Goal: Use online tool/utility: Utilize a website feature to perform a specific function

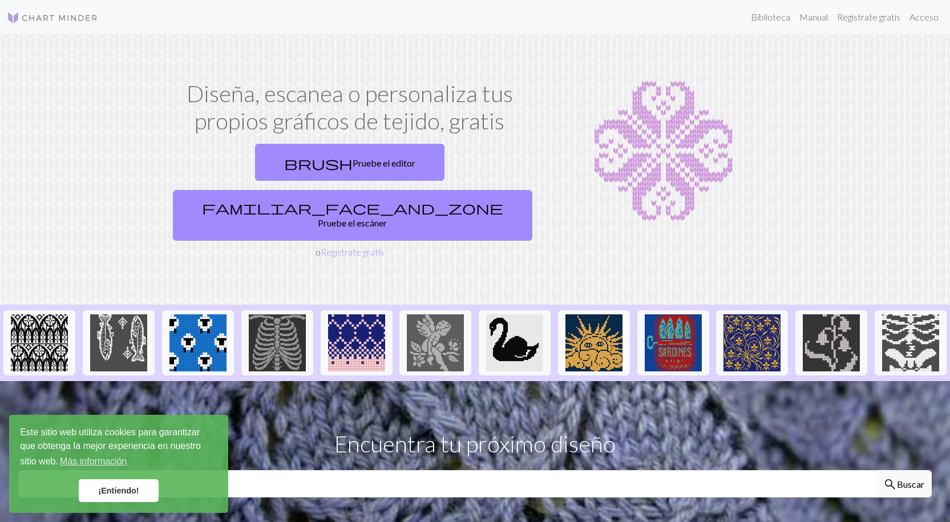
click at [591, 108] on img at bounding box center [663, 151] width 237 height 143
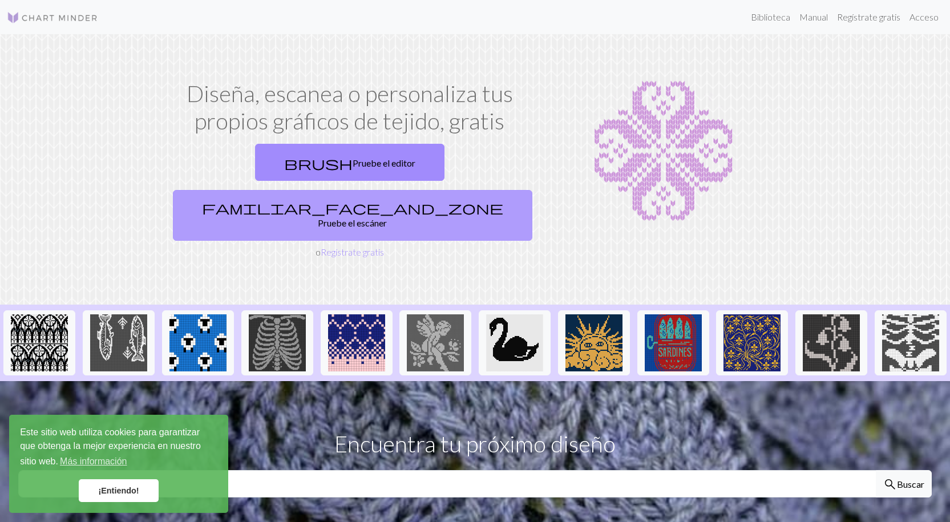
click at [413, 190] on link "familiar_face_and_zone Pruebe el escáner" at bounding box center [353, 215] width 360 height 51
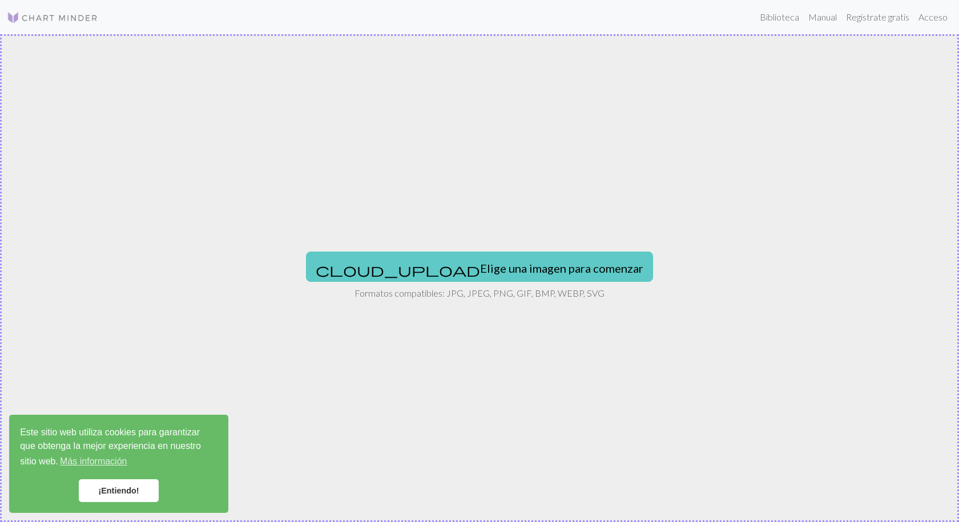
click at [421, 276] on button "cloud_upload Elige una imagen para comenzar" at bounding box center [479, 267] width 347 height 30
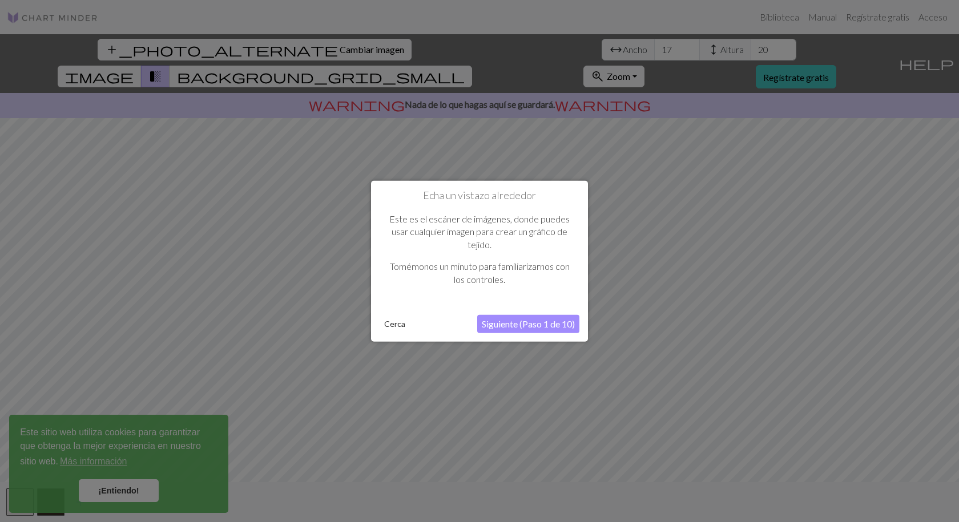
click at [532, 327] on font "Siguiente (Paso 1 de 10)" at bounding box center [528, 323] width 93 height 11
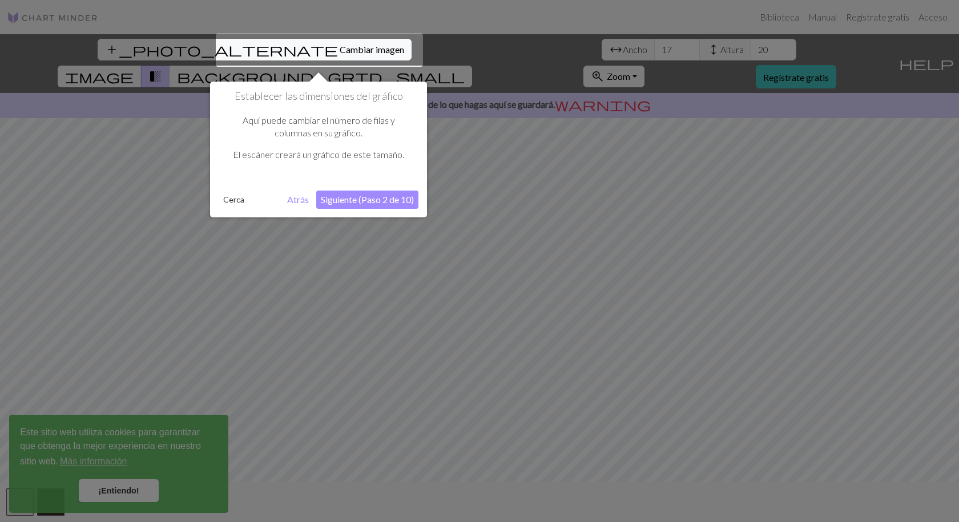
click at [305, 49] on div at bounding box center [319, 50] width 207 height 33
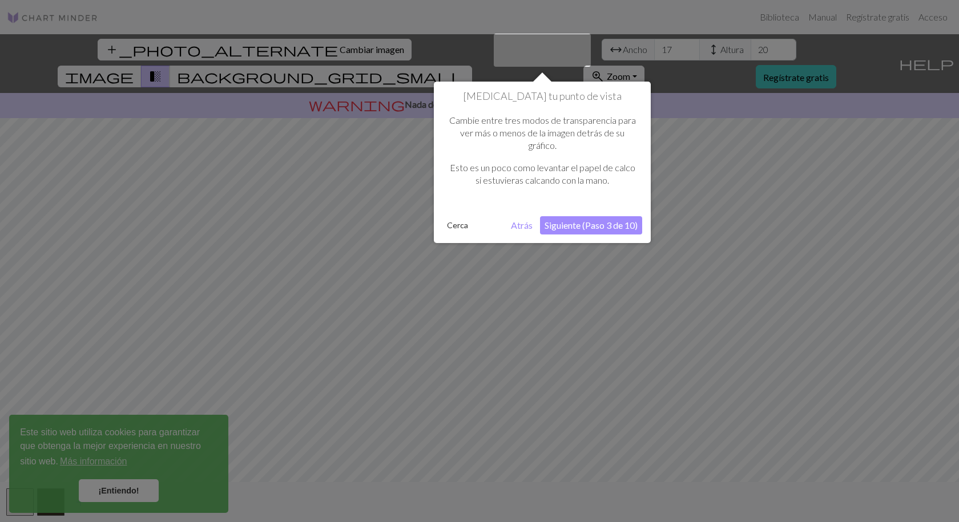
click at [554, 225] on font "Siguiente (Paso 3 de 10)" at bounding box center [590, 225] width 93 height 11
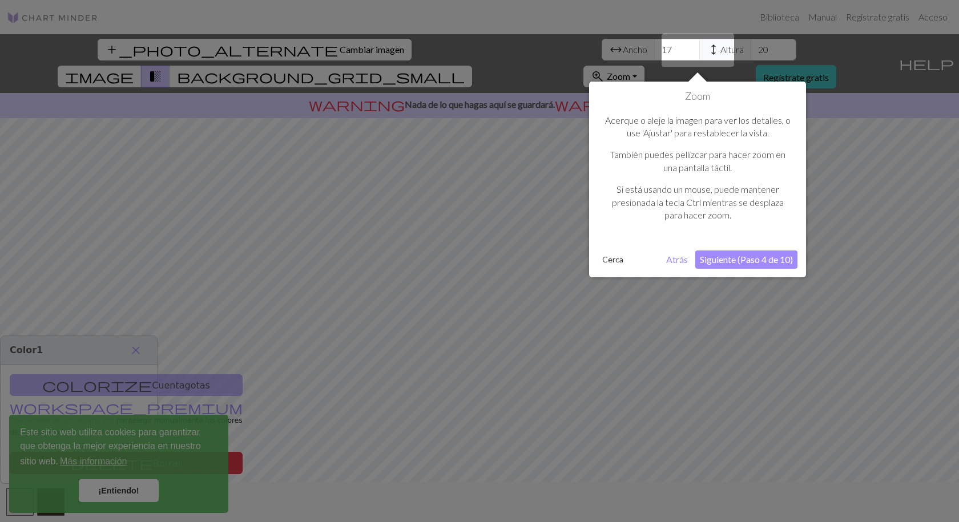
click at [726, 260] on font "Siguiente (Paso 4 de 10)" at bounding box center [746, 259] width 93 height 11
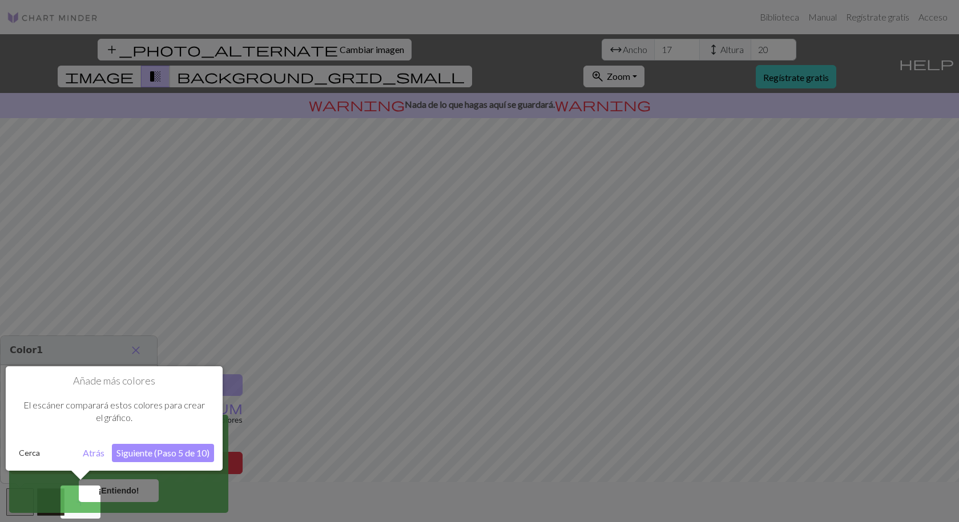
click at [141, 457] on font "Siguiente (Paso 5 de 10)" at bounding box center [162, 452] width 93 height 11
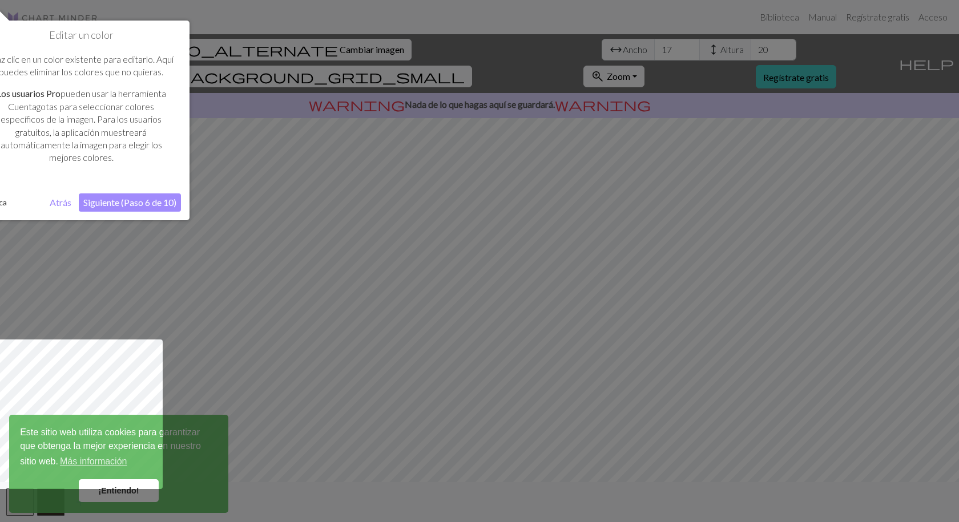
click at [158, 203] on font "Siguiente (Paso 6 de 10)" at bounding box center [129, 202] width 93 height 11
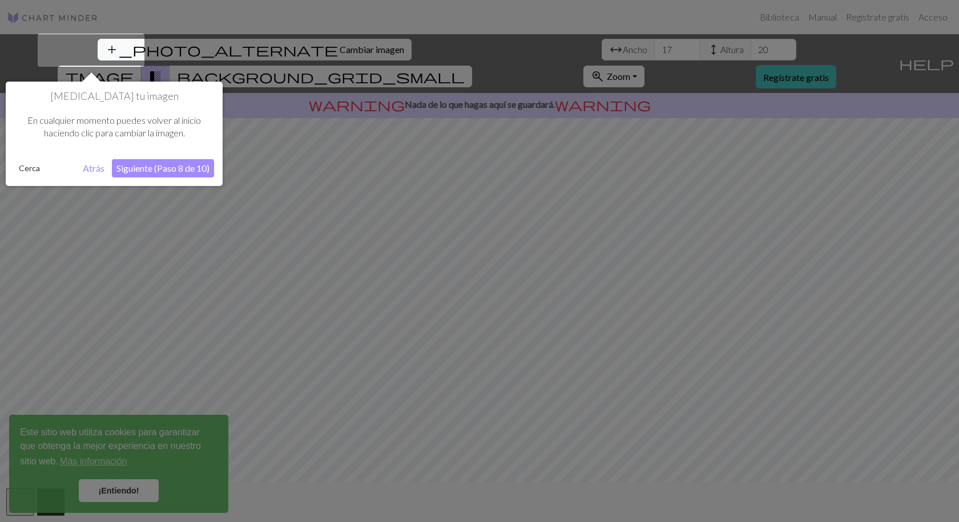
click at [169, 174] on button "Siguiente (Paso 8 de 10)" at bounding box center [163, 168] width 102 height 18
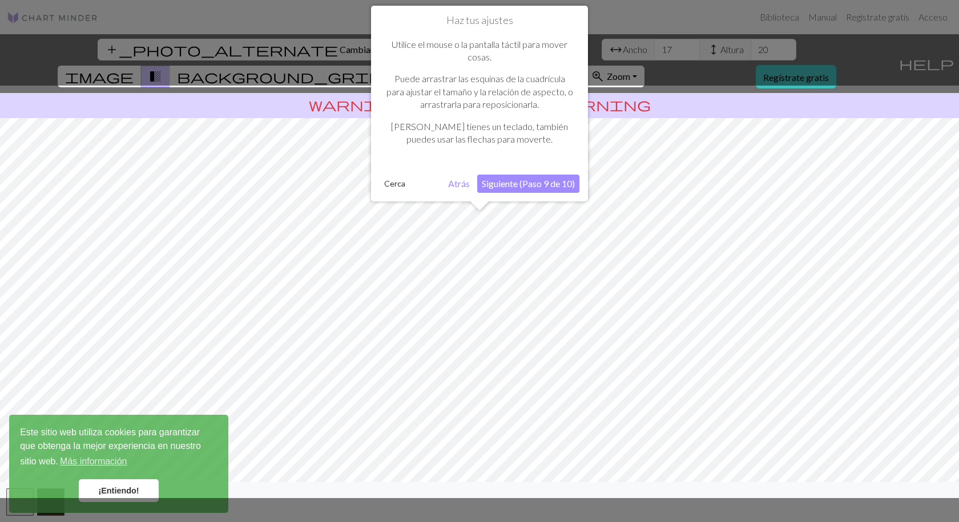
click at [499, 189] on button "Siguiente (Paso 9 de 10)" at bounding box center [528, 184] width 102 height 18
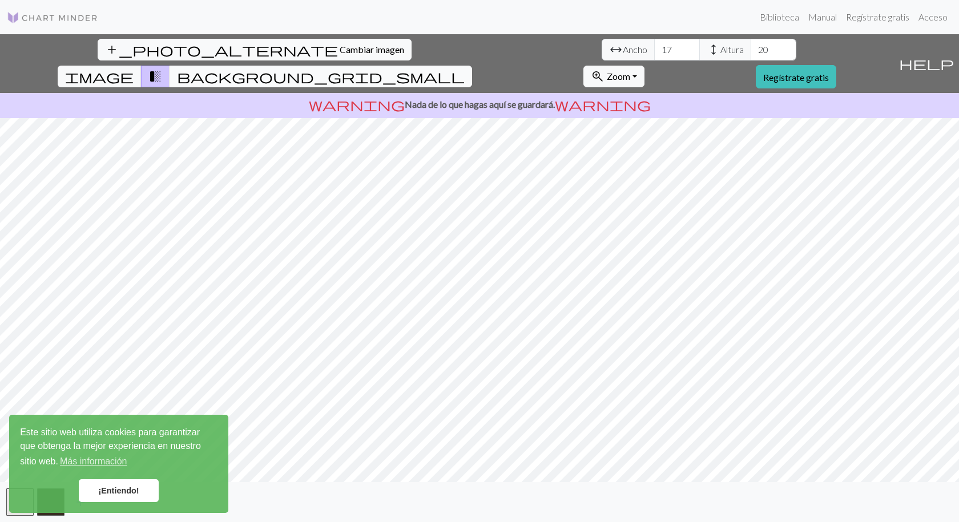
click at [465, 68] on span "background_grid_small" at bounding box center [321, 76] width 288 height 16
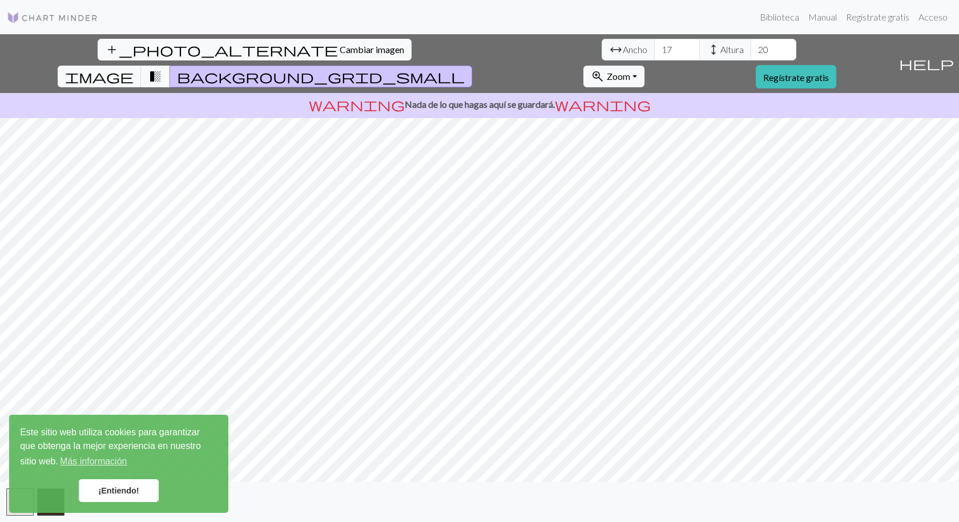
click at [162, 68] on span "transition_fade" at bounding box center [155, 76] width 14 height 16
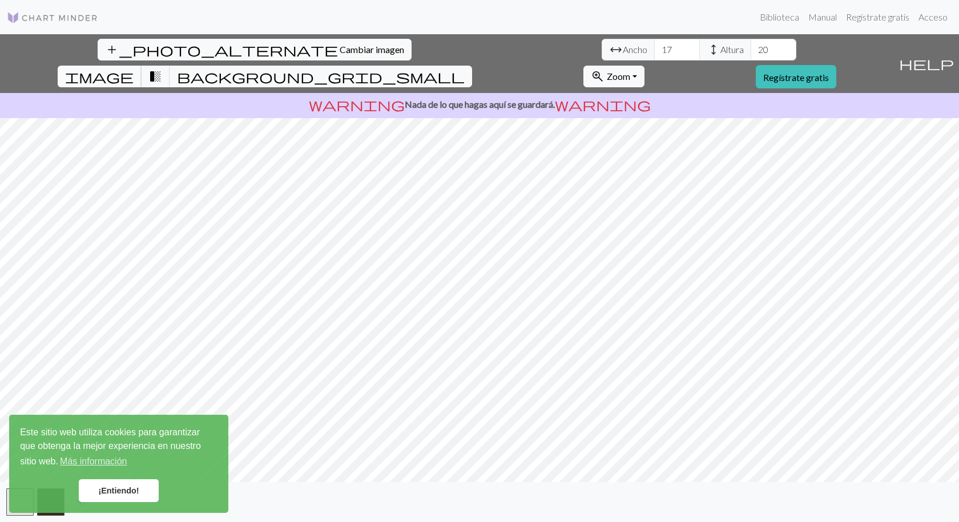
click at [142, 66] on button "image" at bounding box center [100, 77] width 84 height 22
click at [162, 68] on span "transition_fade" at bounding box center [155, 76] width 14 height 16
click at [142, 66] on button "image" at bounding box center [100, 77] width 84 height 22
click at [116, 486] on font "¡Entiendo!" at bounding box center [118, 490] width 41 height 9
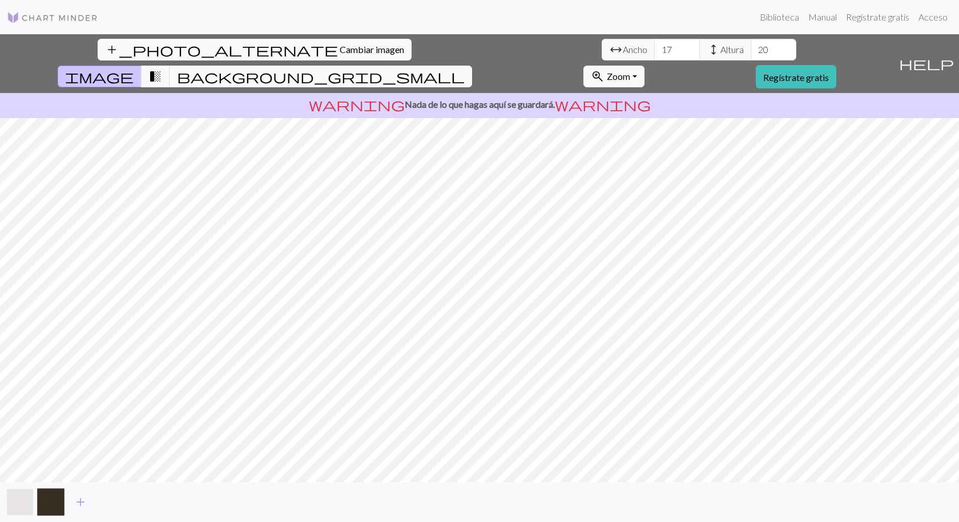
click at [23, 497] on button "button" at bounding box center [19, 501] width 27 height 27
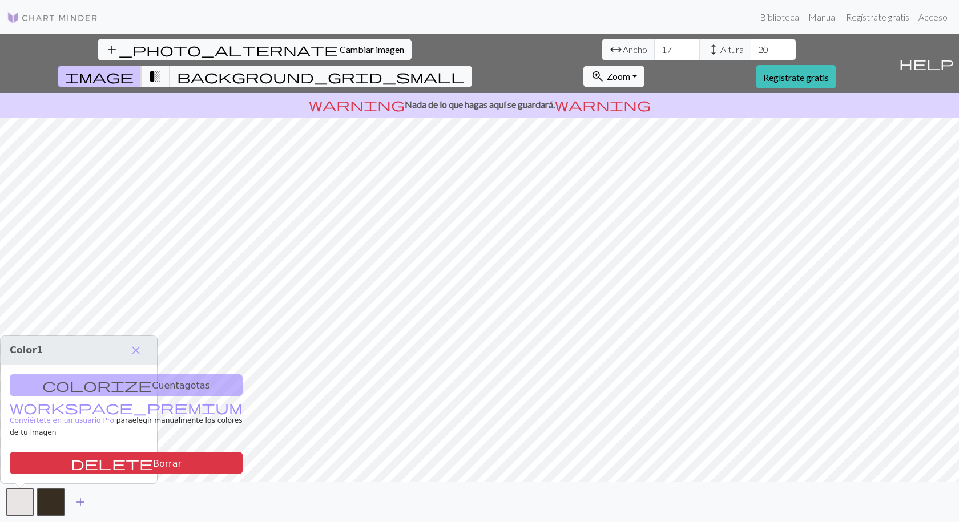
click at [81, 505] on span "add" at bounding box center [81, 502] width 14 height 16
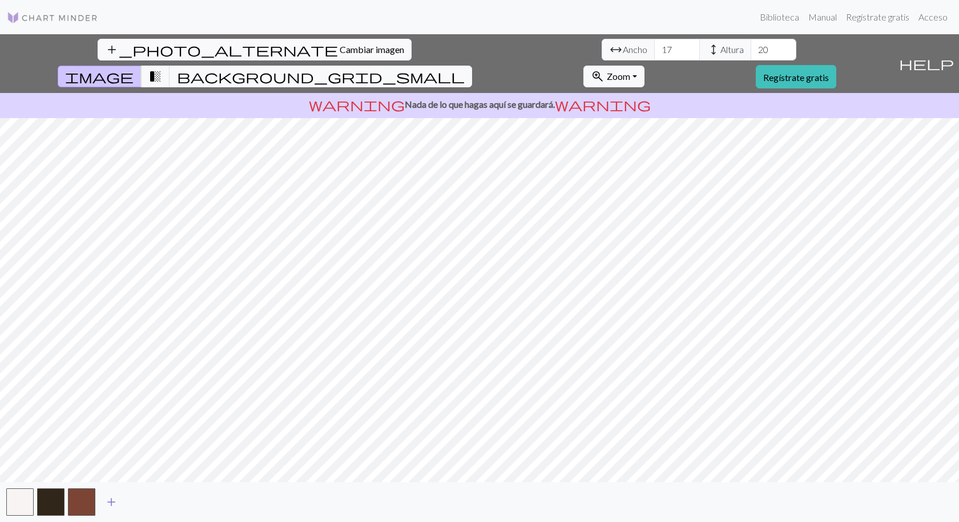
click at [108, 502] on span "add" at bounding box center [111, 502] width 14 height 16
click at [148, 503] on span "add" at bounding box center [142, 502] width 14 height 16
click at [172, 504] on span "add" at bounding box center [173, 502] width 14 height 16
click at [116, 486] on div "add" at bounding box center [479, 502] width 959 height 40
drag, startPoint x: 116, startPoint y: 486, endPoint x: 116, endPoint y: 498, distance: 11.4
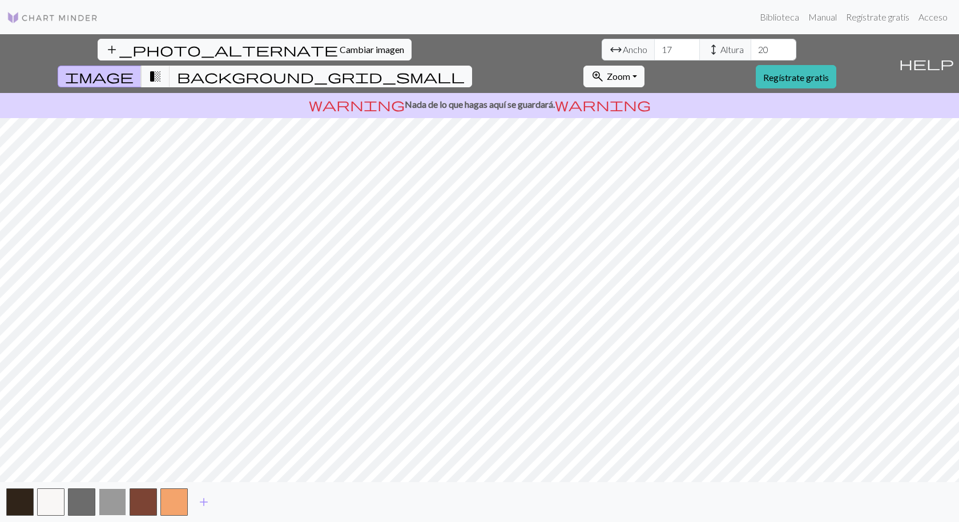
click at [116, 498] on div "add" at bounding box center [479, 502] width 959 height 40
click at [116, 498] on button "button" at bounding box center [112, 501] width 27 height 27
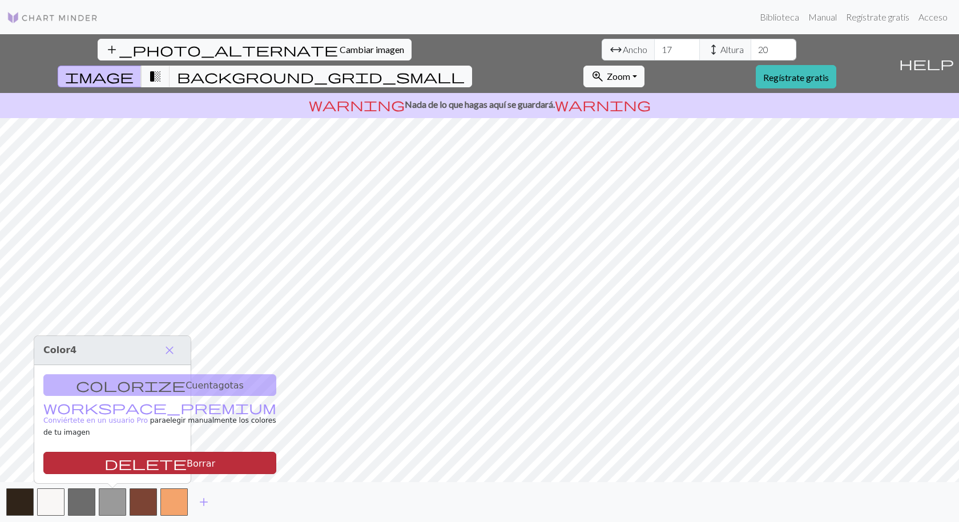
click at [140, 460] on button "delete Borrar" at bounding box center [159, 463] width 233 height 22
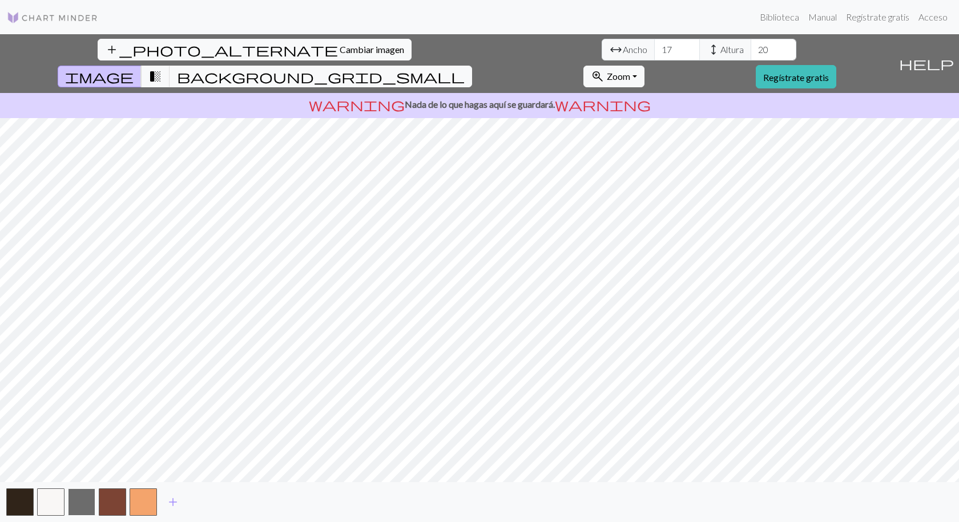
click at [84, 503] on button "button" at bounding box center [81, 501] width 27 height 27
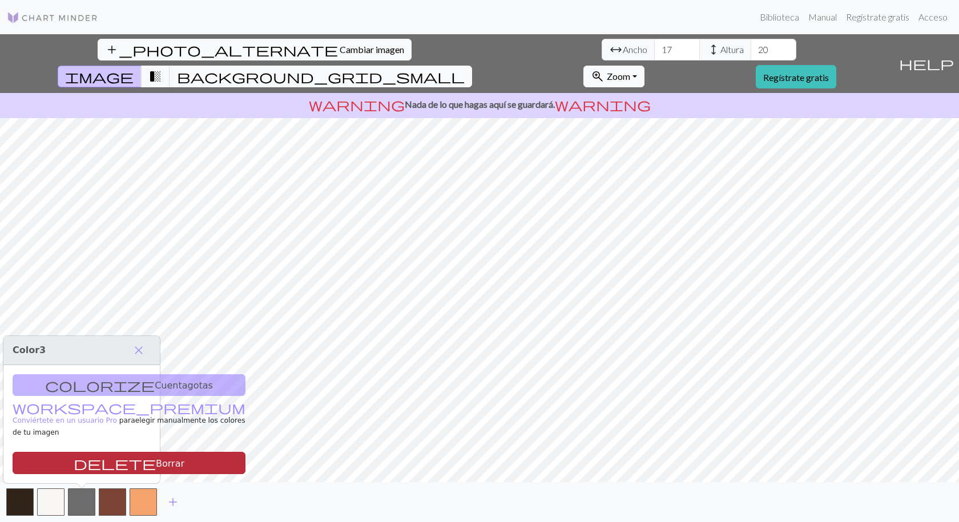
click at [112, 474] on button "delete Borrar" at bounding box center [129, 463] width 233 height 22
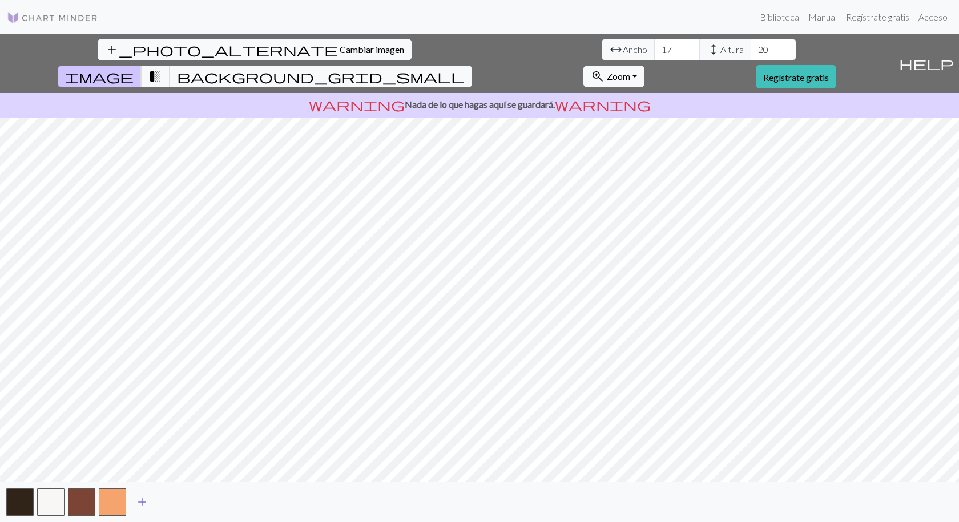
click at [136, 506] on span "add" at bounding box center [142, 502] width 14 height 16
drag, startPoint x: 136, startPoint y: 506, endPoint x: 176, endPoint y: 505, distance: 39.9
click at [176, 505] on div "add" at bounding box center [479, 502] width 959 height 40
click at [176, 505] on span "add" at bounding box center [173, 502] width 14 height 16
click at [193, 504] on button "add" at bounding box center [203, 502] width 29 height 22
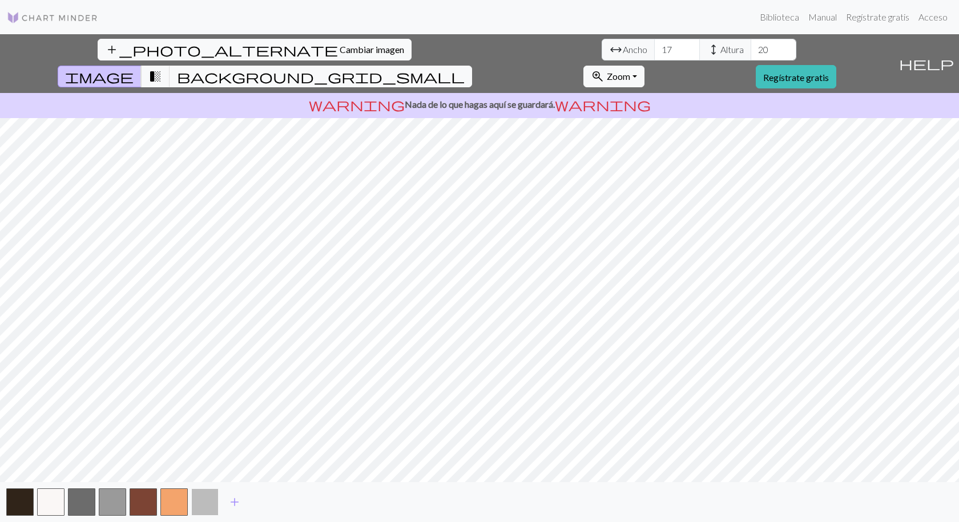
click at [201, 503] on button "button" at bounding box center [204, 501] width 27 height 27
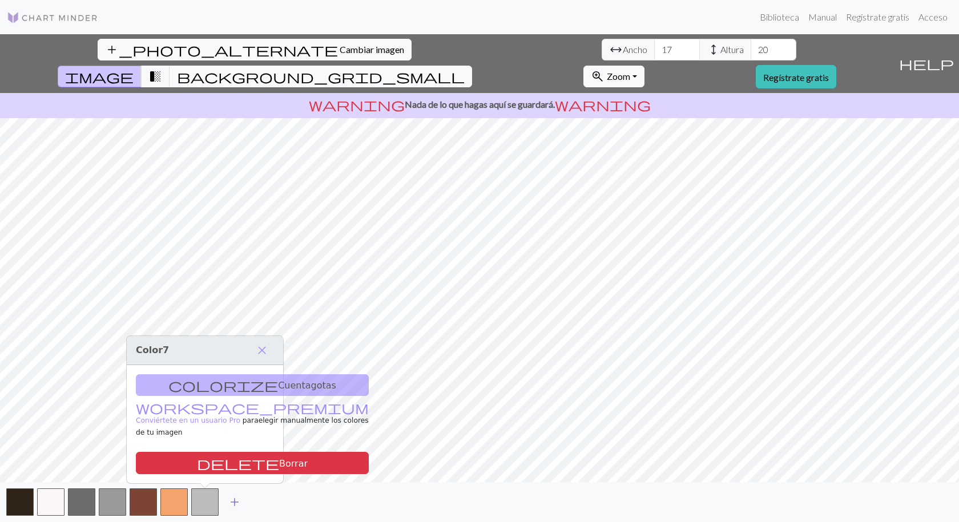
drag, startPoint x: 215, startPoint y: 504, endPoint x: 221, endPoint y: 504, distance: 6.3
click at [221, 504] on div "add" at bounding box center [479, 502] width 959 height 40
click at [241, 506] on span "add" at bounding box center [235, 502] width 14 height 16
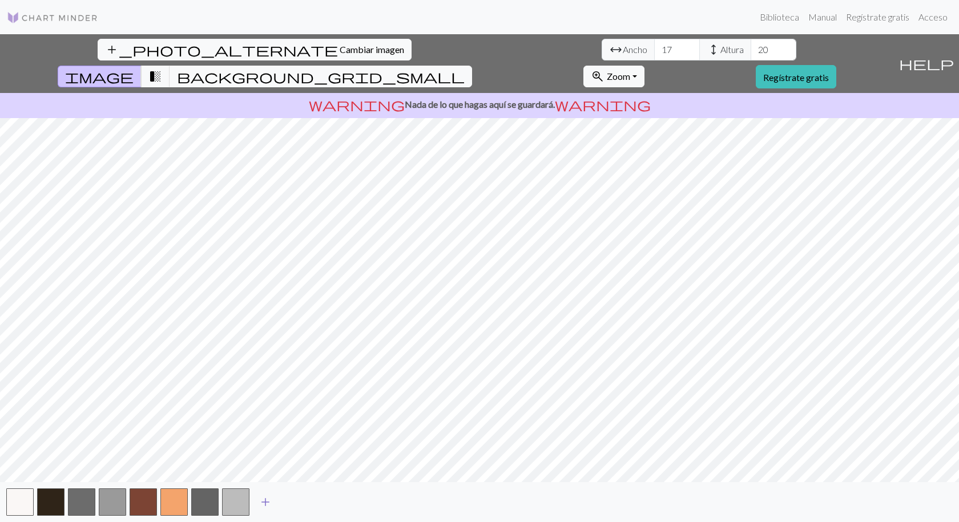
click at [265, 504] on span "add" at bounding box center [266, 502] width 14 height 16
click at [274, 506] on button "button" at bounding box center [266, 501] width 27 height 27
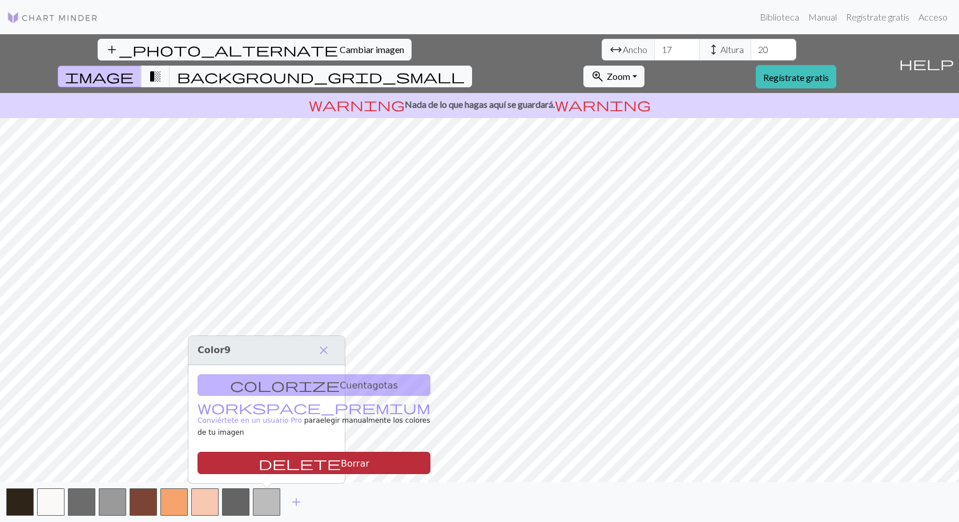
click at [341, 458] on font "Borrar" at bounding box center [355, 463] width 29 height 11
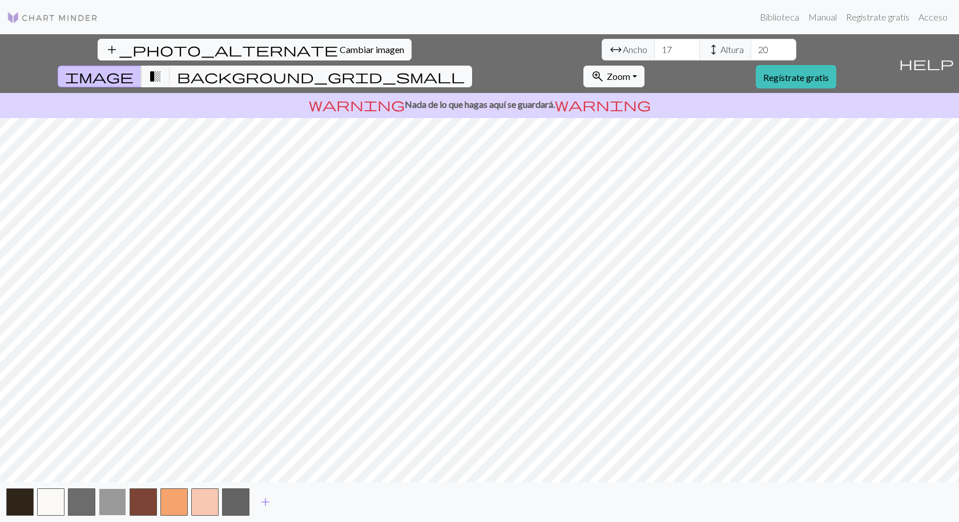
drag, startPoint x: 113, startPoint y: 501, endPoint x: 120, endPoint y: 514, distance: 14.3
click at [120, 514] on button "button" at bounding box center [112, 501] width 27 height 27
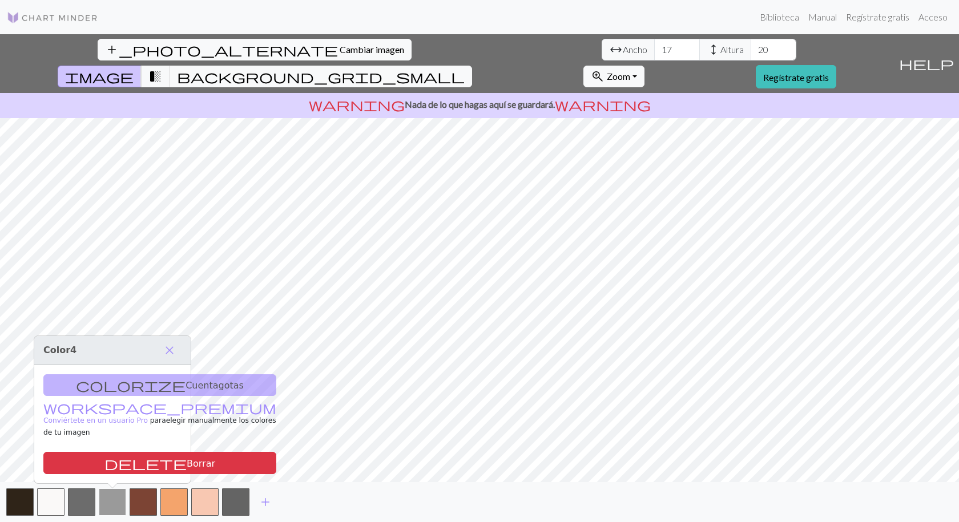
click at [120, 514] on button "button" at bounding box center [112, 501] width 27 height 27
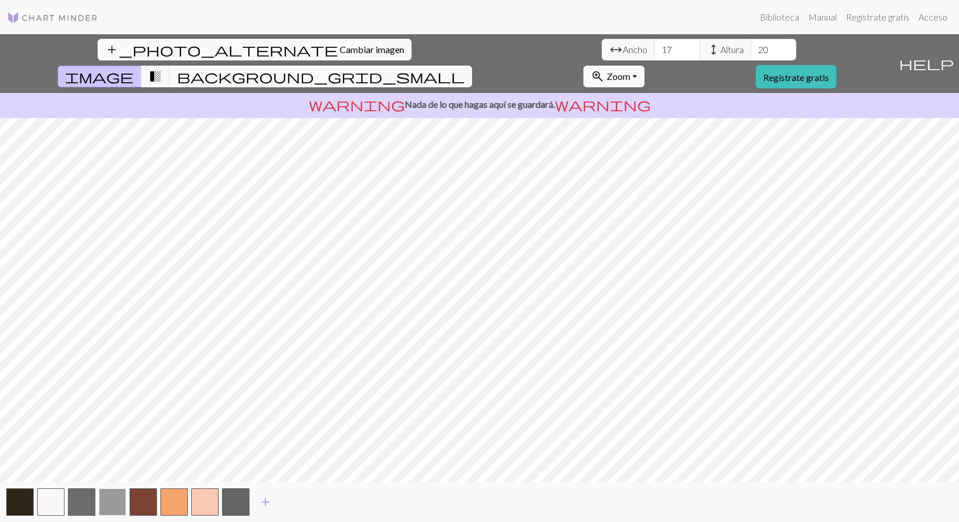
click at [116, 510] on button "button" at bounding box center [112, 501] width 27 height 27
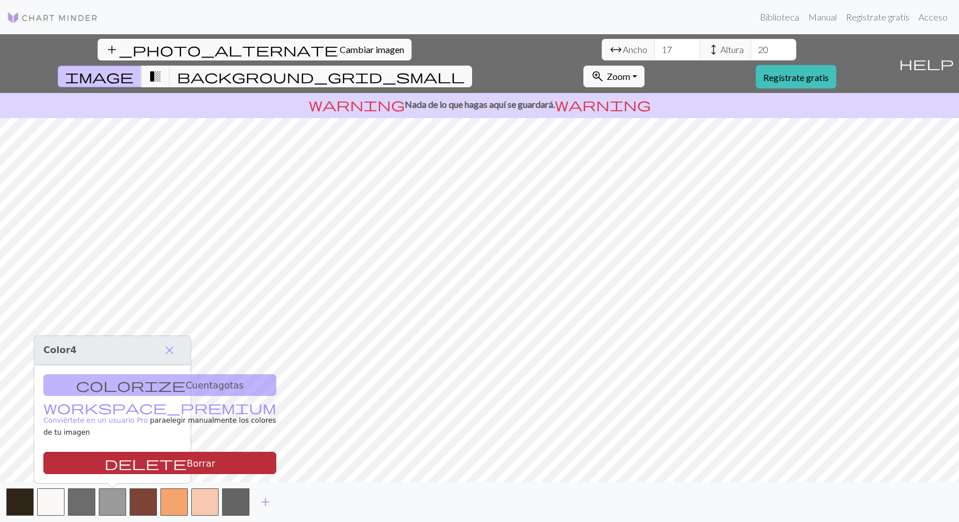
click at [187, 468] on font "Borrar" at bounding box center [201, 463] width 29 height 11
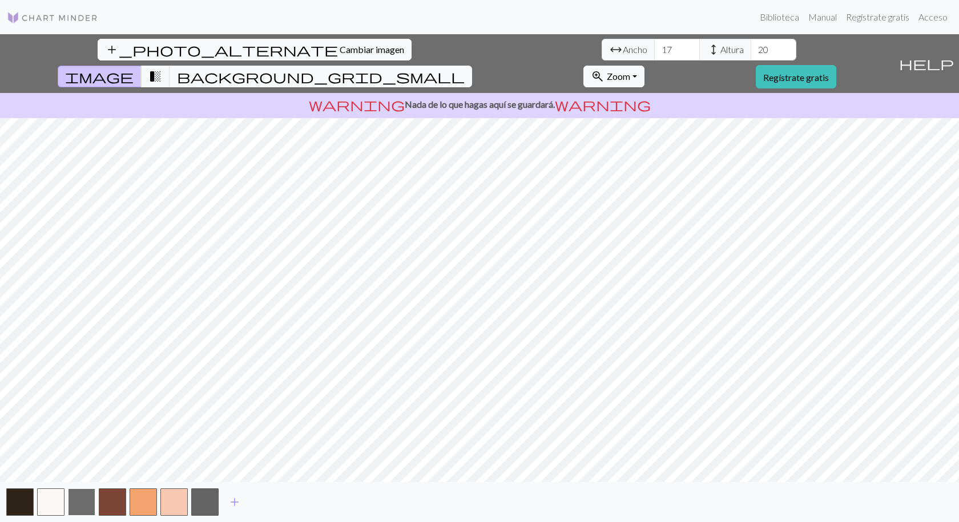
click at [83, 510] on button "button" at bounding box center [81, 501] width 27 height 27
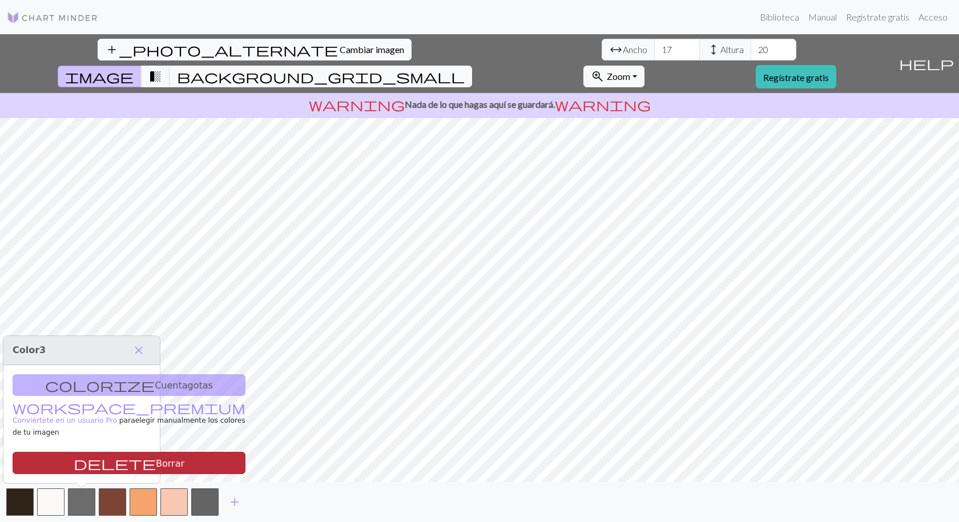
click at [98, 473] on button "delete Borrar" at bounding box center [129, 463] width 233 height 22
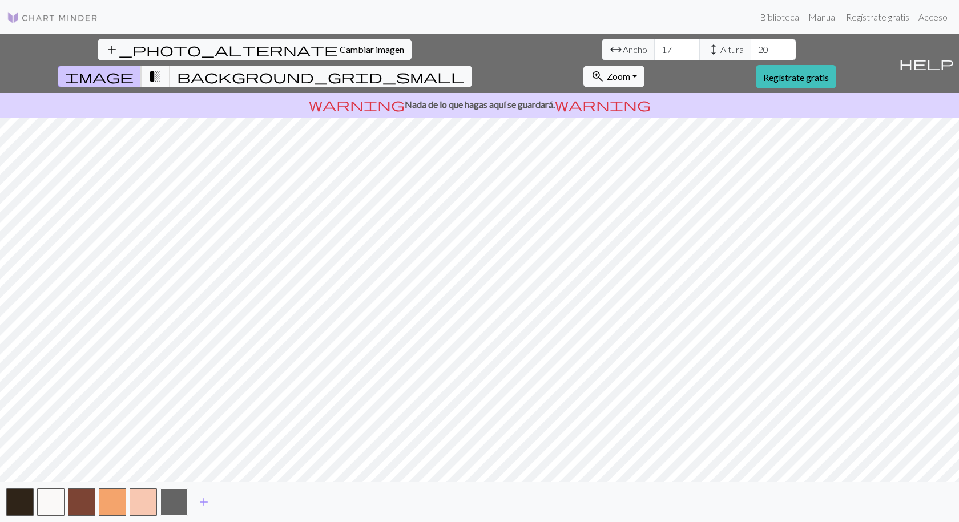
click at [183, 500] on button "button" at bounding box center [173, 501] width 27 height 27
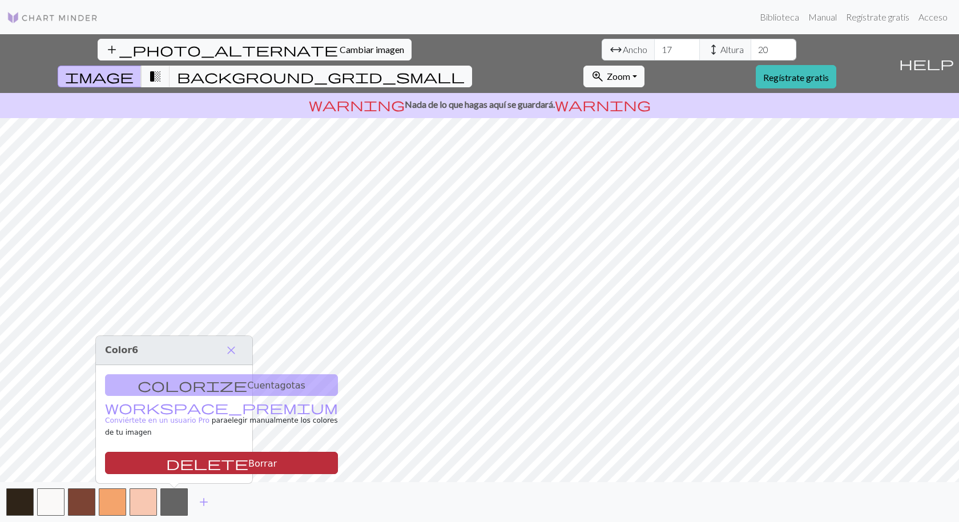
click at [248, 464] on font "Borrar" at bounding box center [262, 463] width 29 height 11
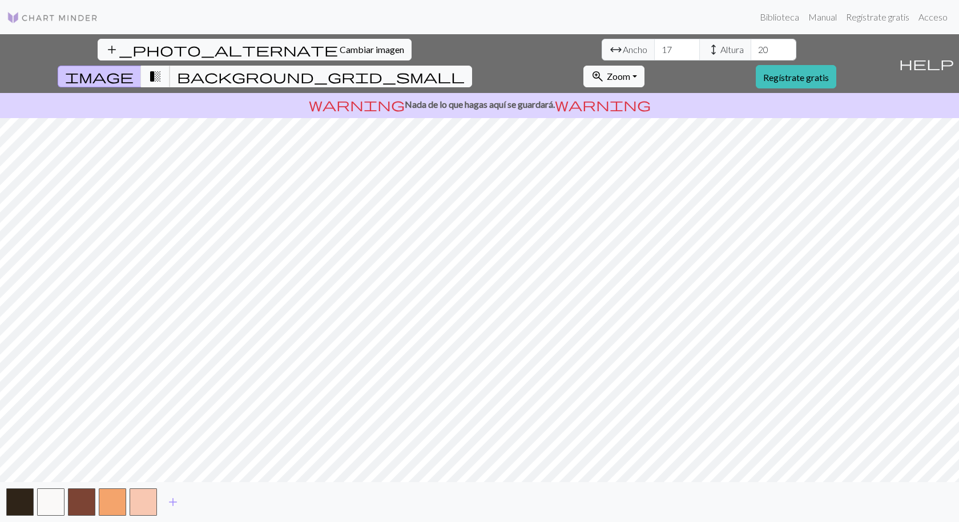
click at [162, 68] on span "transition_fade" at bounding box center [155, 76] width 14 height 16
click at [654, 48] on input "18" at bounding box center [677, 50] width 46 height 22
click at [654, 48] on input "19" at bounding box center [677, 50] width 46 height 22
click at [654, 48] on input "20" at bounding box center [677, 50] width 46 height 22
click at [654, 48] on input "21" at bounding box center [677, 50] width 46 height 22
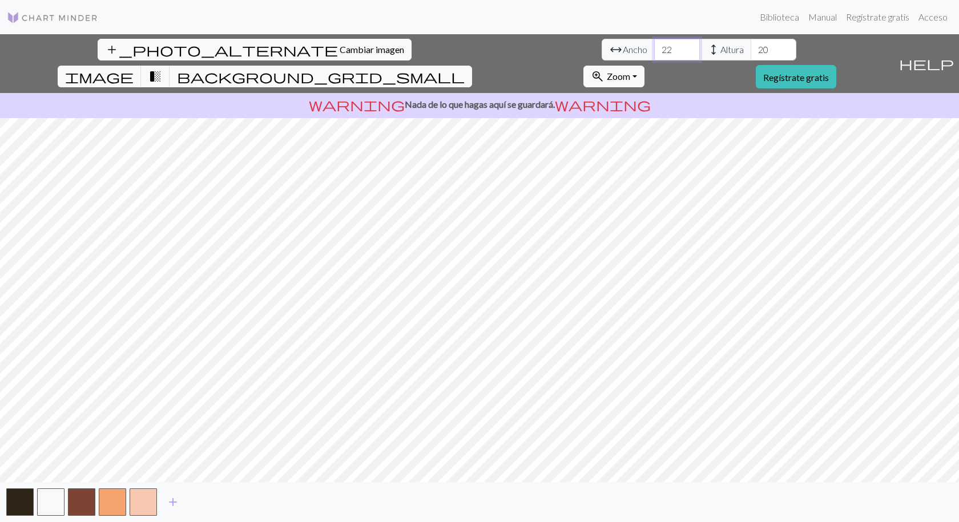
click at [654, 48] on input "22" at bounding box center [677, 50] width 46 height 22
click at [654, 48] on input "23" at bounding box center [677, 50] width 46 height 22
click at [654, 48] on input "24" at bounding box center [677, 50] width 46 height 22
click at [654, 48] on input "25" at bounding box center [677, 50] width 46 height 22
click at [654, 48] on input "26" at bounding box center [677, 50] width 46 height 22
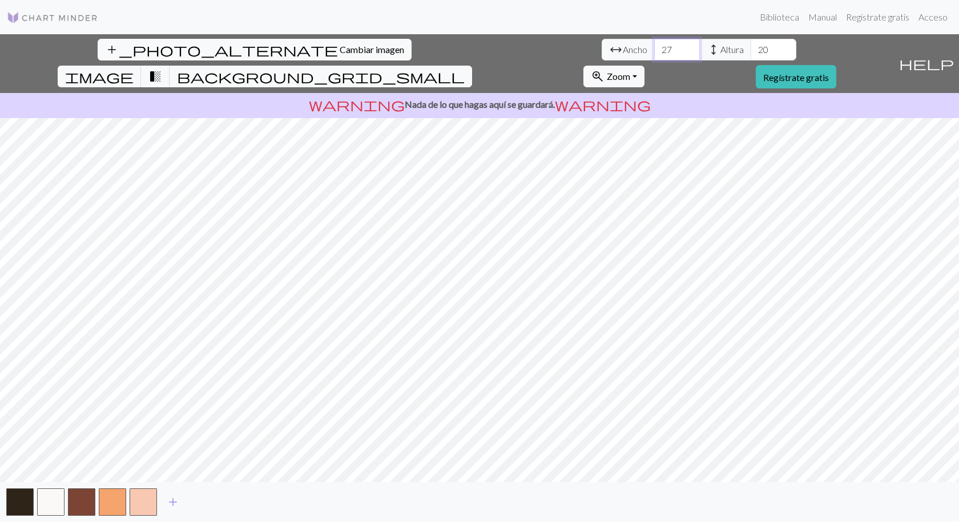
click at [654, 48] on input "27" at bounding box center [677, 50] width 46 height 22
click at [654, 48] on input "28" at bounding box center [677, 50] width 46 height 22
click at [654, 48] on input "29" at bounding box center [677, 50] width 46 height 22
click at [654, 48] on input "30" at bounding box center [677, 50] width 46 height 22
click at [654, 48] on input "31" at bounding box center [677, 50] width 46 height 22
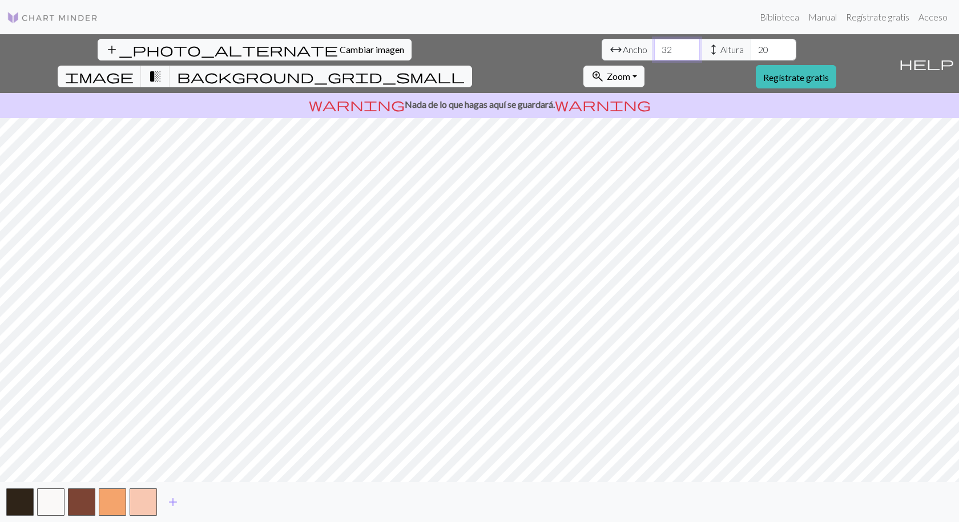
click at [654, 48] on input "32" at bounding box center [677, 50] width 46 height 22
click at [654, 48] on input "33" at bounding box center [677, 50] width 46 height 22
click at [654, 48] on input "34" at bounding box center [677, 50] width 46 height 22
type input "35"
click at [654, 48] on input "35" at bounding box center [677, 50] width 46 height 22
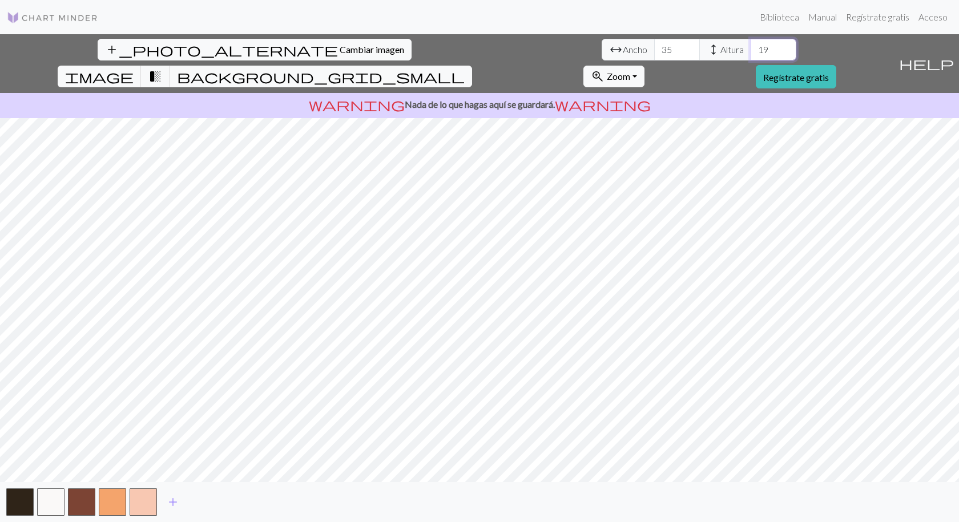
click at [750, 51] on input "19" at bounding box center [773, 50] width 46 height 22
click at [750, 51] on input "18" at bounding box center [773, 50] width 46 height 22
click at [750, 51] on input "17" at bounding box center [773, 50] width 46 height 22
click at [750, 51] on input "16" at bounding box center [773, 50] width 46 height 22
click at [750, 51] on input "15" at bounding box center [773, 50] width 46 height 22
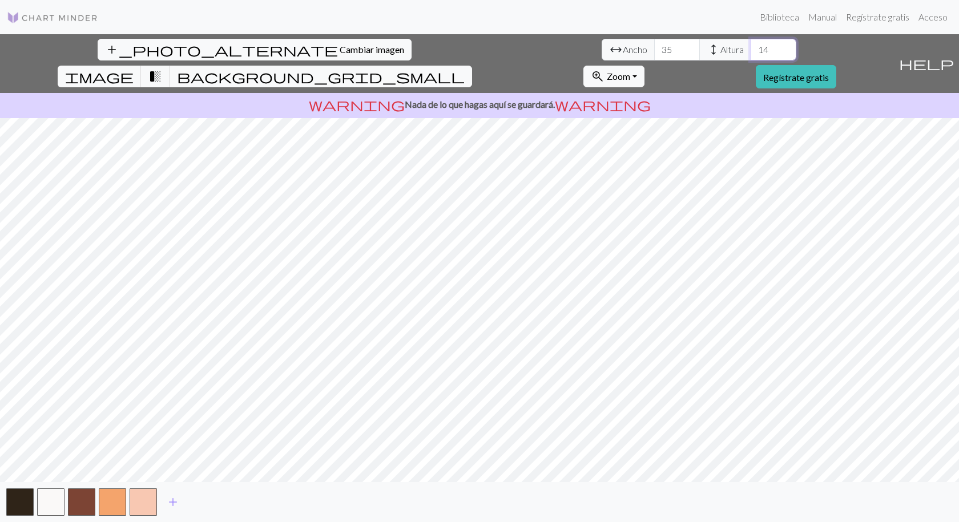
click at [750, 51] on input "14" at bounding box center [773, 50] width 46 height 22
click at [750, 51] on input "13" at bounding box center [773, 50] width 46 height 22
click at [750, 51] on input "12" at bounding box center [773, 50] width 46 height 22
click at [750, 51] on input "11" at bounding box center [773, 50] width 46 height 22
click at [750, 51] on input "10" at bounding box center [773, 50] width 46 height 22
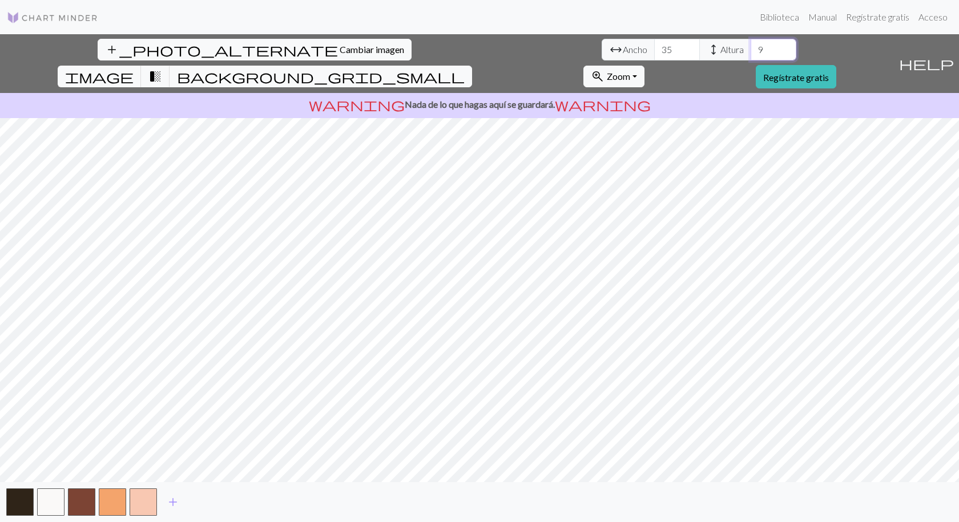
click at [750, 51] on input "9" at bounding box center [773, 50] width 46 height 22
click at [750, 45] on input "10" at bounding box center [773, 50] width 46 height 22
click at [750, 45] on input "11" at bounding box center [773, 50] width 46 height 22
click at [750, 45] on input "12" at bounding box center [773, 50] width 46 height 22
click at [750, 45] on input "13" at bounding box center [773, 50] width 46 height 22
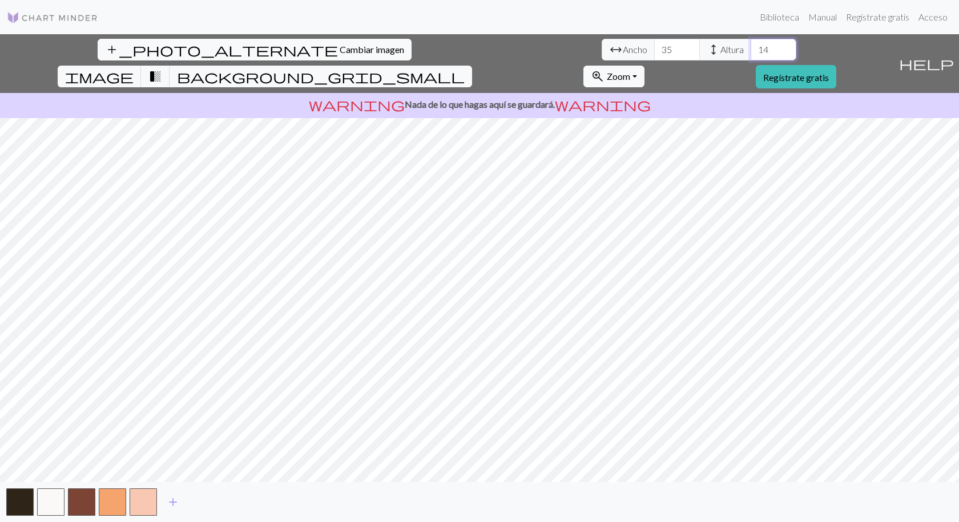
click at [750, 45] on input "14" at bounding box center [773, 50] width 46 height 22
click at [750, 45] on input "15" at bounding box center [773, 50] width 46 height 22
click at [750, 45] on input "16" at bounding box center [773, 50] width 46 height 22
click at [750, 45] on input "17" at bounding box center [773, 50] width 46 height 22
click at [750, 45] on input "18" at bounding box center [773, 50] width 46 height 22
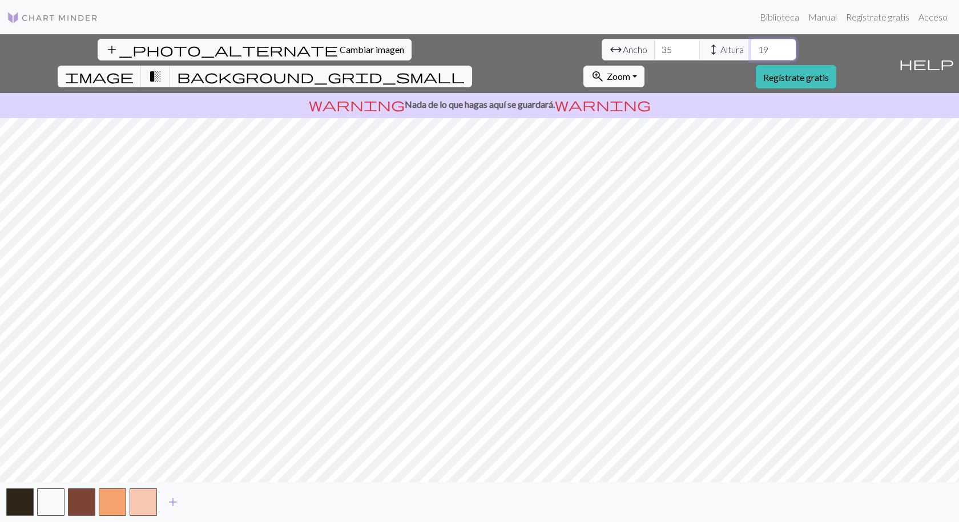
click at [750, 45] on input "19" at bounding box center [773, 50] width 46 height 22
click at [750, 45] on input "20" at bounding box center [773, 50] width 46 height 22
click at [750, 45] on input "21" at bounding box center [773, 50] width 46 height 22
click at [750, 45] on input "22" at bounding box center [773, 50] width 46 height 22
click at [750, 45] on input "23" at bounding box center [773, 50] width 46 height 22
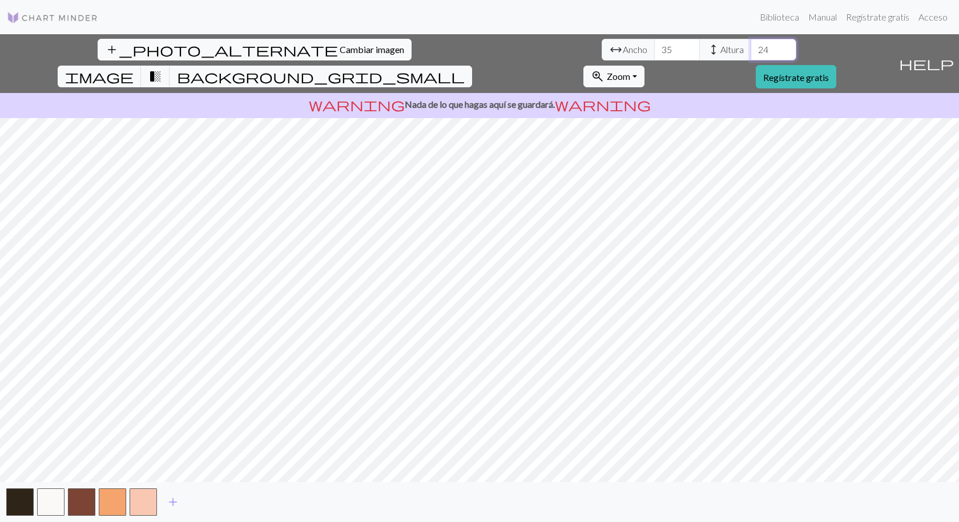
click at [750, 45] on input "24" at bounding box center [773, 50] width 46 height 22
click at [750, 45] on input "25" at bounding box center [773, 50] width 46 height 22
click at [750, 45] on input "26" at bounding box center [773, 50] width 46 height 22
click at [750, 45] on input "27" at bounding box center [773, 50] width 46 height 22
click at [750, 45] on input "28" at bounding box center [773, 50] width 46 height 22
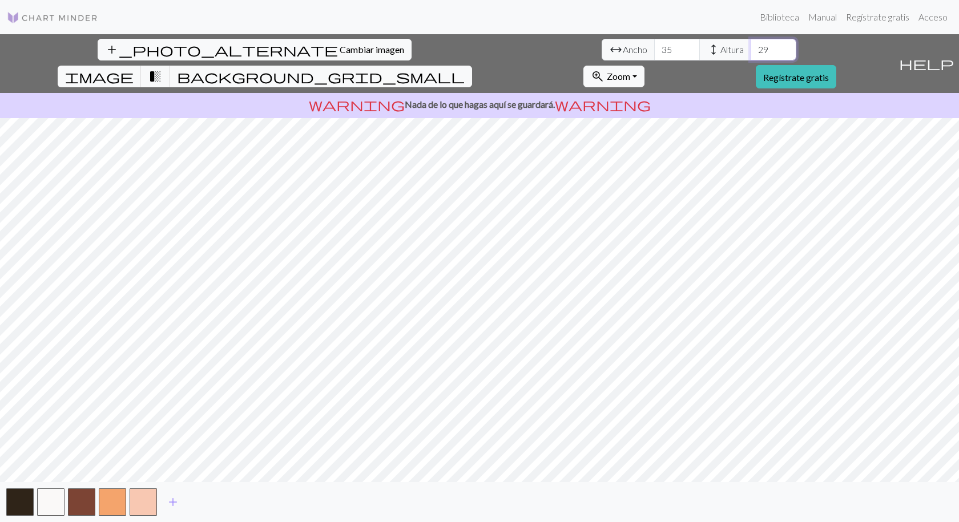
click at [750, 45] on input "29" at bounding box center [773, 50] width 46 height 22
click at [750, 45] on input "30" at bounding box center [773, 50] width 46 height 22
click at [750, 45] on input "31" at bounding box center [773, 50] width 46 height 22
click at [750, 45] on input "32" at bounding box center [773, 50] width 46 height 22
click at [750, 45] on input "33" at bounding box center [773, 50] width 46 height 22
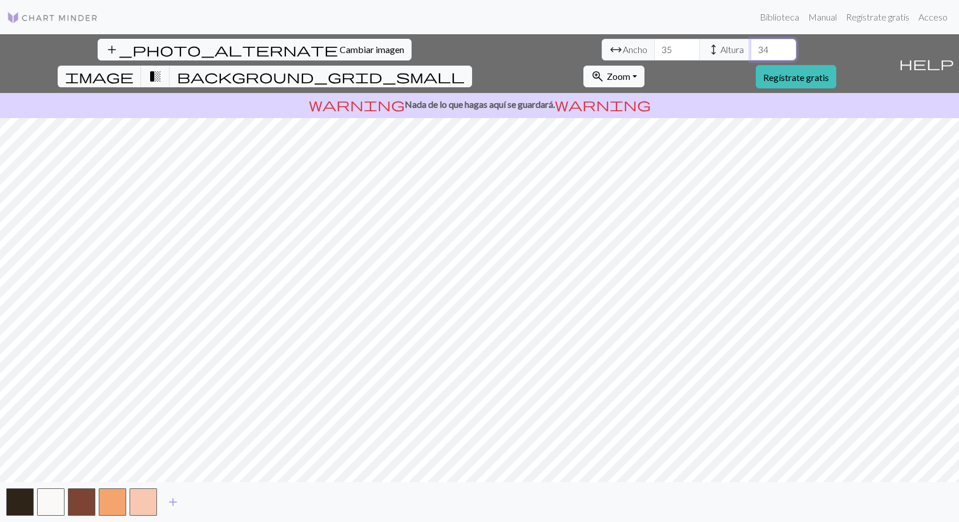
click at [750, 45] on input "34" at bounding box center [773, 50] width 46 height 22
click at [750, 45] on input "35" at bounding box center [773, 50] width 46 height 22
click at [465, 68] on span "background_grid_small" at bounding box center [321, 76] width 288 height 16
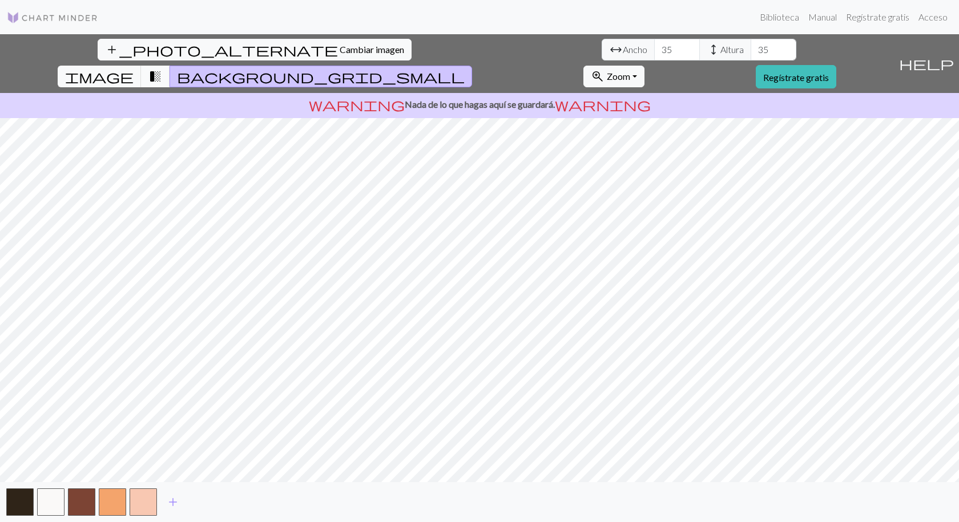
click at [170, 66] on button "transition_fade" at bounding box center [155, 77] width 29 height 22
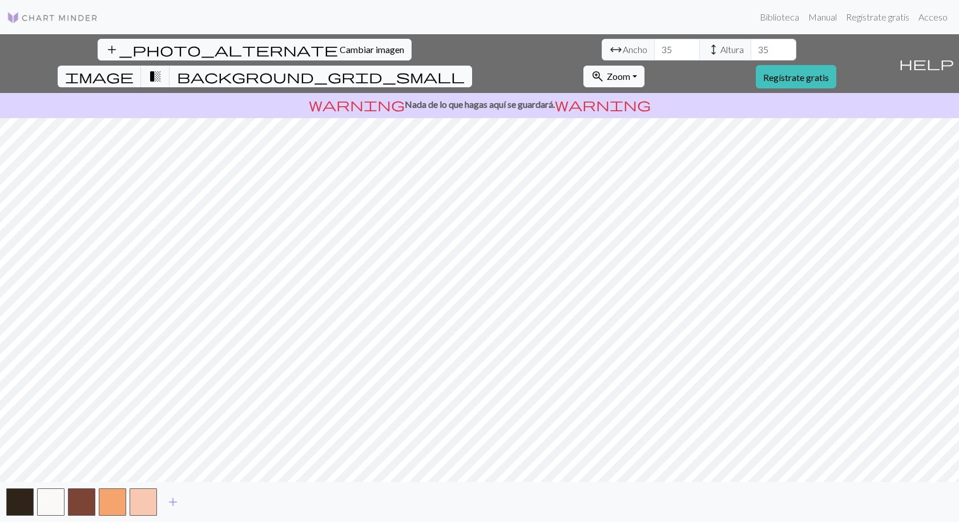
click at [472, 66] on button "background_grid_small" at bounding box center [320, 77] width 302 height 22
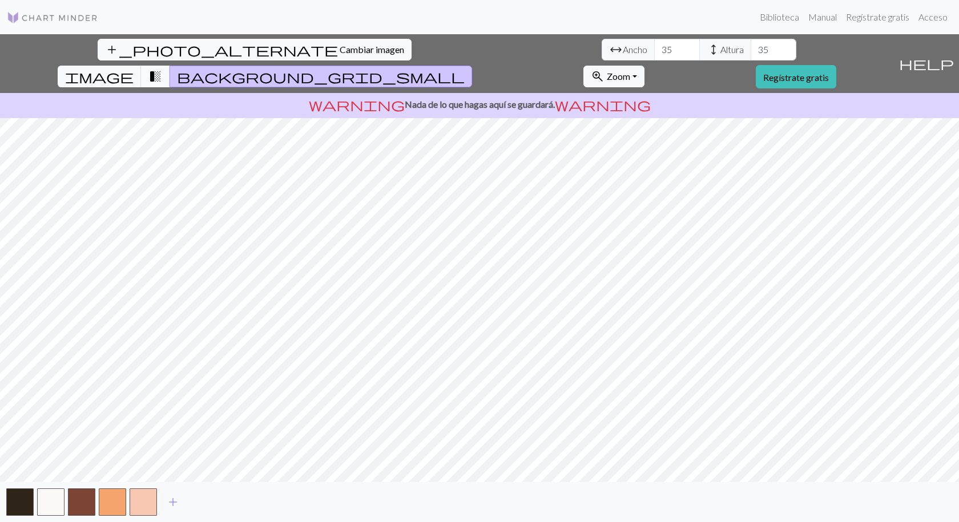
click at [162, 68] on span "transition_fade" at bounding box center [155, 76] width 14 height 16
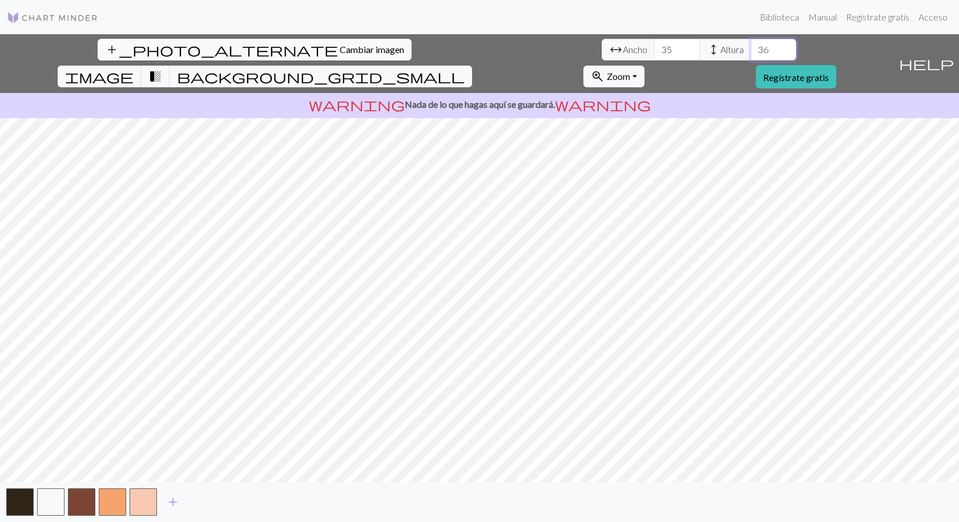
click at [750, 47] on input "36" at bounding box center [773, 50] width 46 height 22
type input "37"
click at [750, 47] on input "37" at bounding box center [773, 50] width 46 height 22
click at [654, 46] on input "36" at bounding box center [677, 50] width 46 height 22
click at [654, 46] on input "37" at bounding box center [677, 50] width 46 height 22
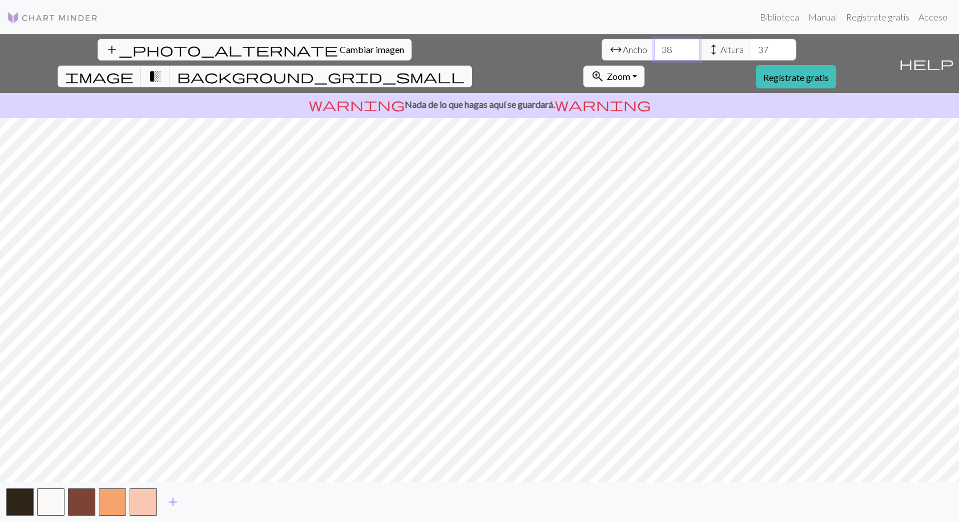
click at [654, 46] on input "38" at bounding box center [677, 50] width 46 height 22
click at [654, 46] on input "39" at bounding box center [677, 50] width 46 height 22
click at [654, 46] on input "40" at bounding box center [677, 50] width 46 height 22
click at [654, 46] on input "41" at bounding box center [677, 50] width 46 height 22
click at [654, 46] on input "42" at bounding box center [677, 50] width 46 height 22
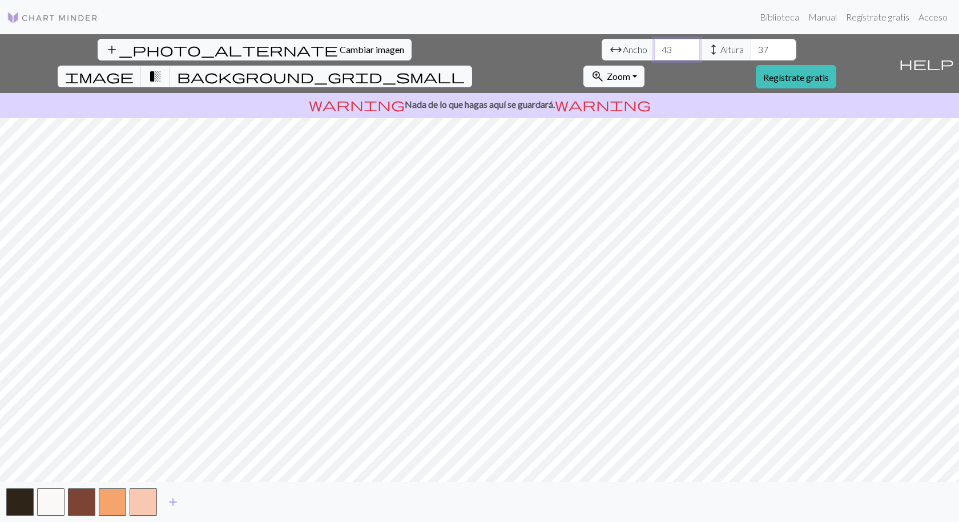
click at [654, 46] on input "43" at bounding box center [677, 50] width 46 height 22
click at [654, 46] on input "44" at bounding box center [677, 50] width 46 height 22
type input "45"
click at [654, 46] on input "45" at bounding box center [677, 50] width 46 height 22
click at [750, 51] on input "36" at bounding box center [773, 50] width 46 height 22
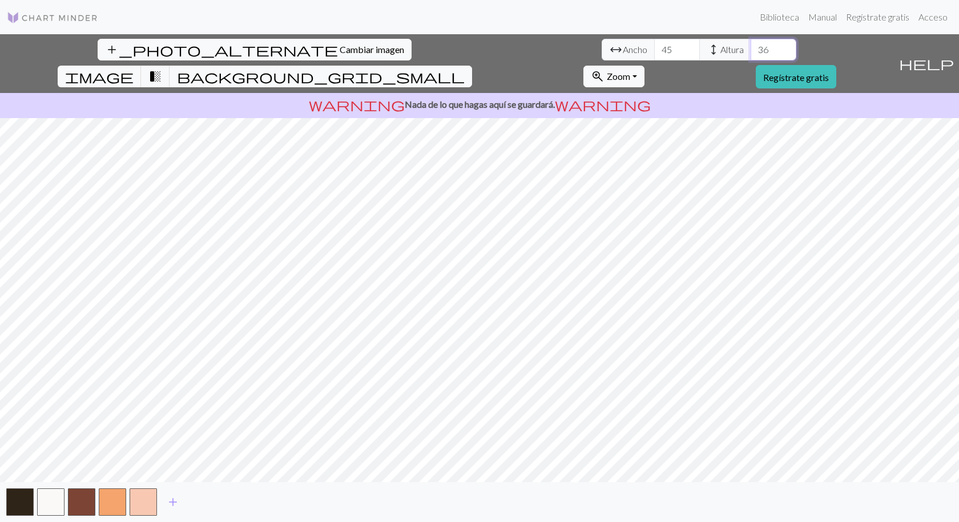
click at [750, 41] on input "36" at bounding box center [773, 50] width 46 height 22
click at [750, 46] on input "37" at bounding box center [773, 50] width 46 height 22
click at [750, 46] on input "38" at bounding box center [773, 50] width 46 height 22
click at [750, 46] on input "39" at bounding box center [773, 50] width 46 height 22
click at [750, 46] on input "40" at bounding box center [773, 50] width 46 height 22
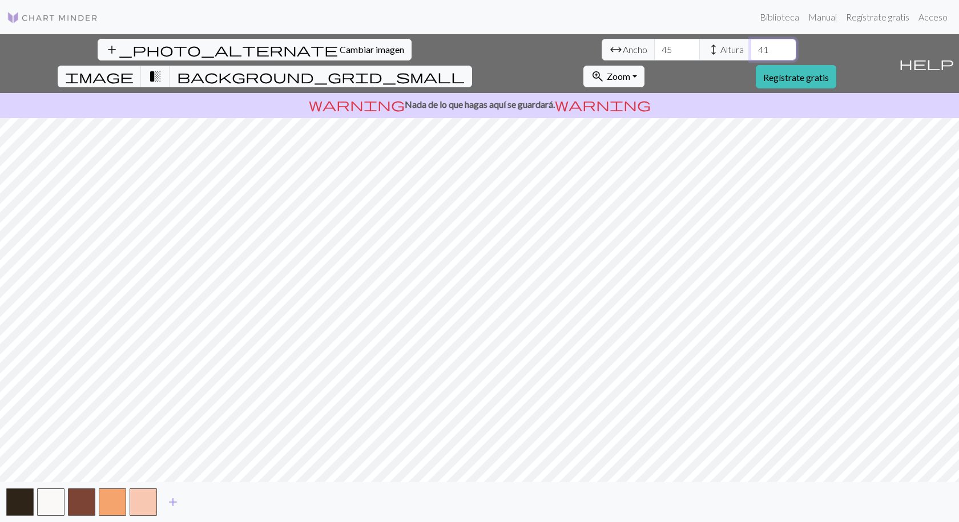
click at [750, 46] on input "41" at bounding box center [773, 50] width 46 height 22
click at [750, 46] on input "42" at bounding box center [773, 50] width 46 height 22
click at [750, 46] on input "43" at bounding box center [773, 50] width 46 height 22
click at [750, 46] on input "44" at bounding box center [773, 50] width 46 height 22
type input "45"
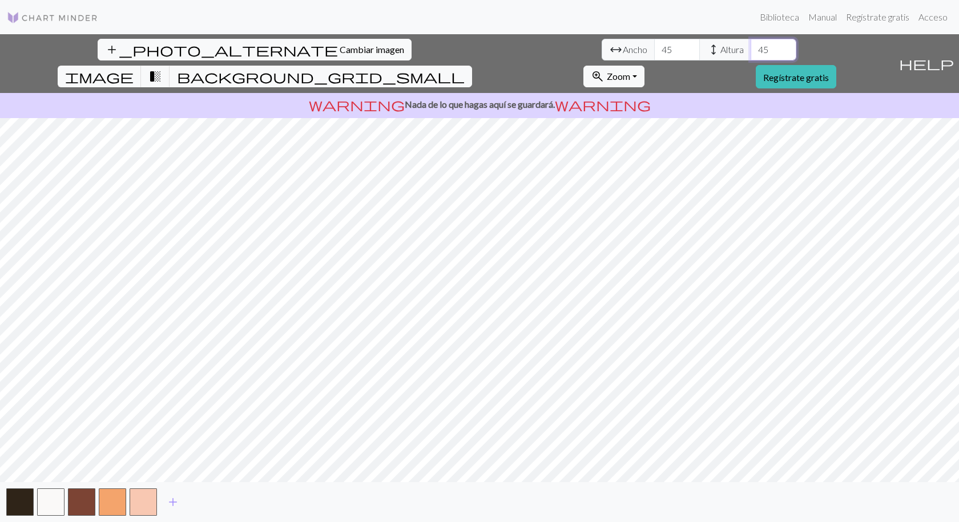
click at [750, 46] on input "45" at bounding box center [773, 50] width 46 height 22
click at [654, 54] on input "44" at bounding box center [677, 50] width 46 height 22
click at [654, 54] on input "43" at bounding box center [677, 50] width 46 height 22
click at [654, 54] on input "42" at bounding box center [677, 50] width 46 height 22
click at [654, 54] on input "41" at bounding box center [677, 50] width 46 height 22
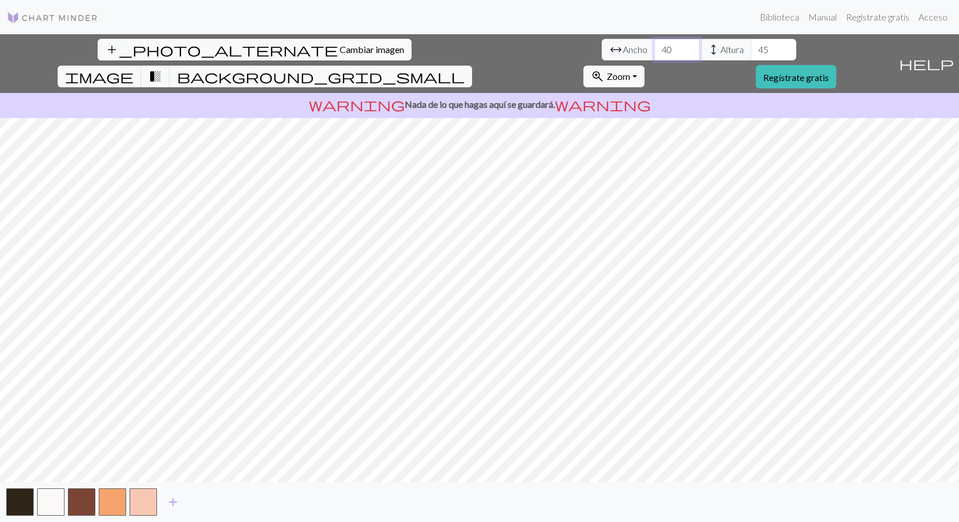
type input "40"
click at [654, 54] on input "40" at bounding box center [677, 50] width 46 height 22
click at [750, 55] on input "44" at bounding box center [773, 50] width 46 height 22
click at [750, 55] on input "43" at bounding box center [773, 50] width 46 height 22
click at [750, 55] on input "42" at bounding box center [773, 50] width 46 height 22
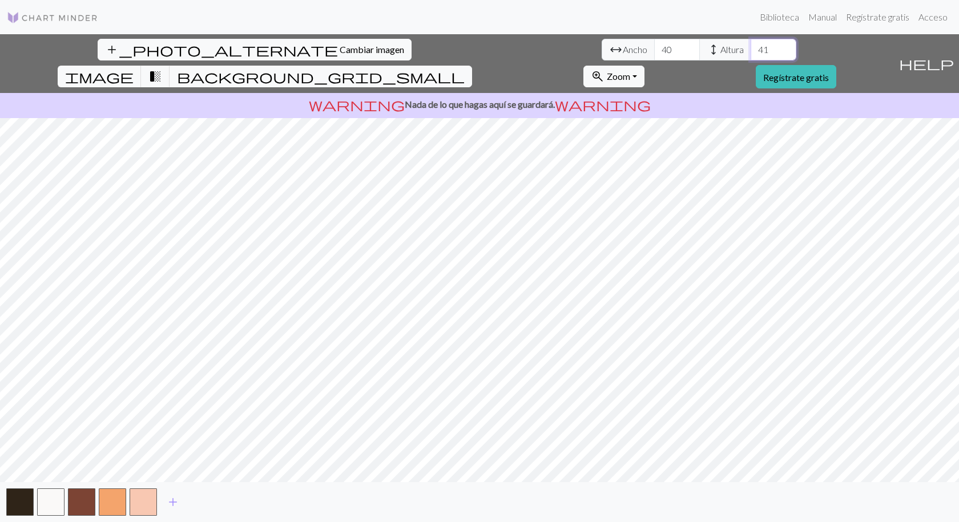
click at [750, 55] on input "41" at bounding box center [773, 50] width 46 height 22
click at [750, 55] on input "40" at bounding box center [773, 50] width 46 height 22
drag, startPoint x: 403, startPoint y: 55, endPoint x: 403, endPoint y: 64, distance: 8.6
click at [750, 60] on input "19" at bounding box center [773, 50] width 46 height 22
click at [750, 46] on input "20" at bounding box center [773, 50] width 46 height 22
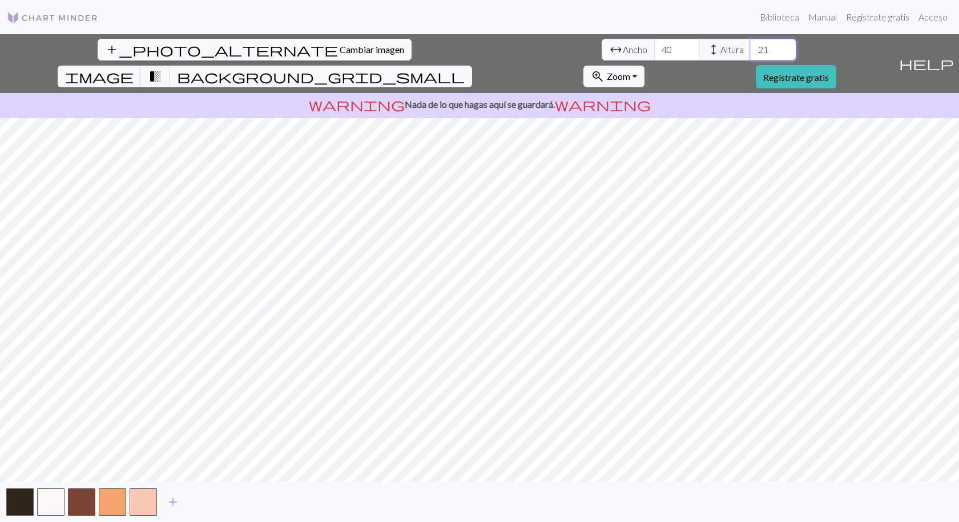
click at [750, 46] on input "21" at bounding box center [773, 50] width 46 height 22
click at [750, 46] on input "22" at bounding box center [773, 50] width 46 height 22
click at [750, 46] on input "23" at bounding box center [773, 50] width 46 height 22
click at [750, 46] on input "24" at bounding box center [773, 50] width 46 height 22
click at [750, 46] on input "25" at bounding box center [773, 50] width 46 height 22
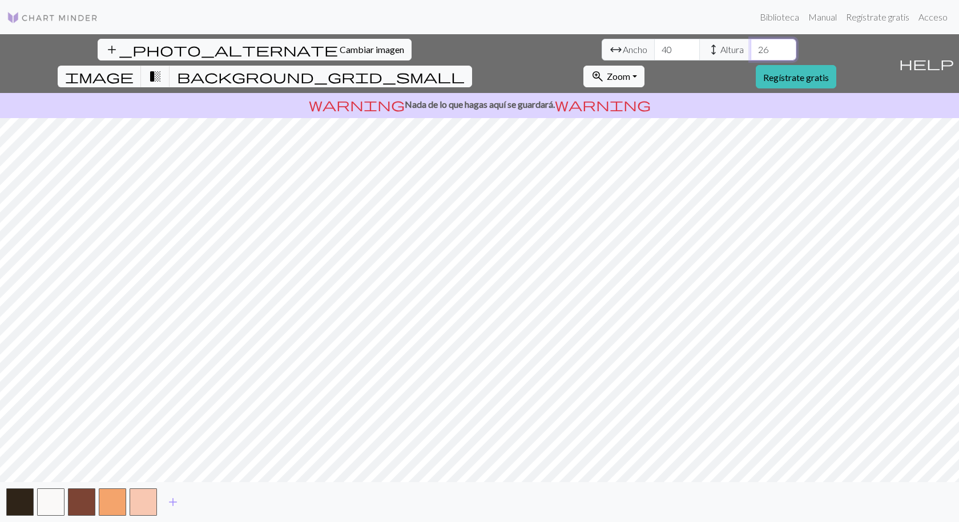
click at [750, 46] on input "26" at bounding box center [773, 50] width 46 height 22
click at [750, 46] on input "27" at bounding box center [773, 50] width 46 height 22
click at [750, 46] on input "28" at bounding box center [773, 50] width 46 height 22
click at [750, 46] on input "29" at bounding box center [773, 50] width 46 height 22
click at [750, 46] on input "30" at bounding box center [773, 50] width 46 height 22
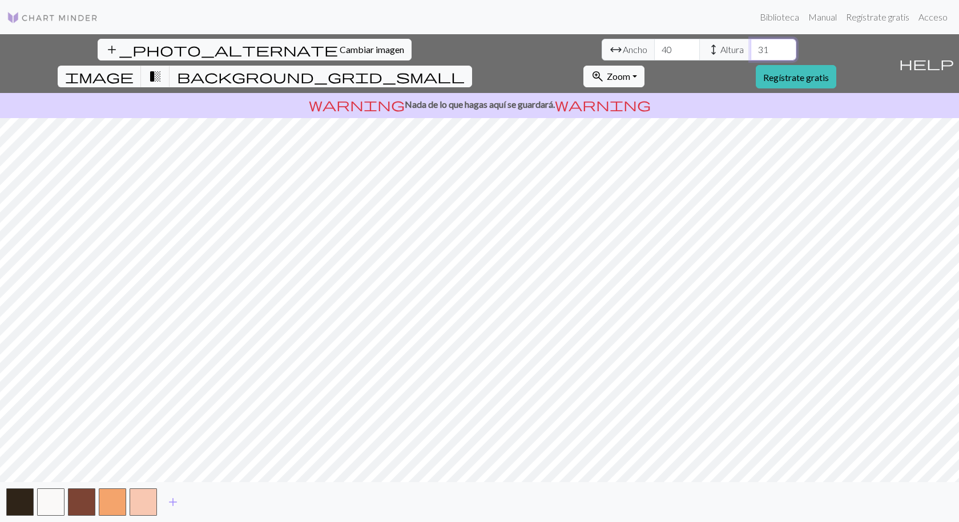
click at [750, 46] on input "31" at bounding box center [773, 50] width 46 height 22
click at [750, 46] on input "33" at bounding box center [773, 50] width 46 height 22
click at [750, 46] on input "34" at bounding box center [773, 50] width 46 height 22
click at [750, 46] on input "35" at bounding box center [773, 50] width 46 height 22
click at [750, 46] on input "36" at bounding box center [773, 50] width 46 height 22
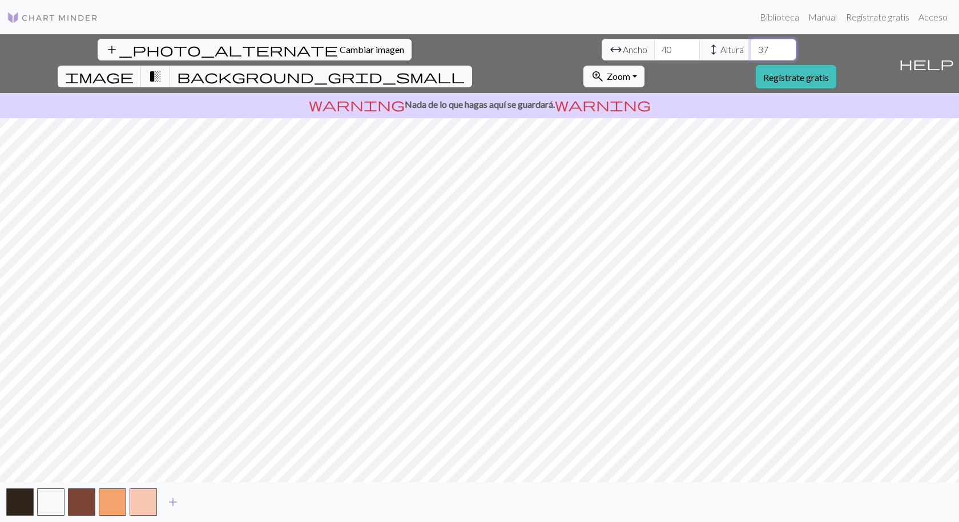
click at [750, 46] on input "37" at bounding box center [773, 50] width 46 height 22
click at [750, 46] on input "38" at bounding box center [773, 50] width 46 height 22
click at [750, 46] on input "39" at bounding box center [773, 50] width 46 height 22
type input "40"
click at [750, 46] on input "40" at bounding box center [773, 50] width 46 height 22
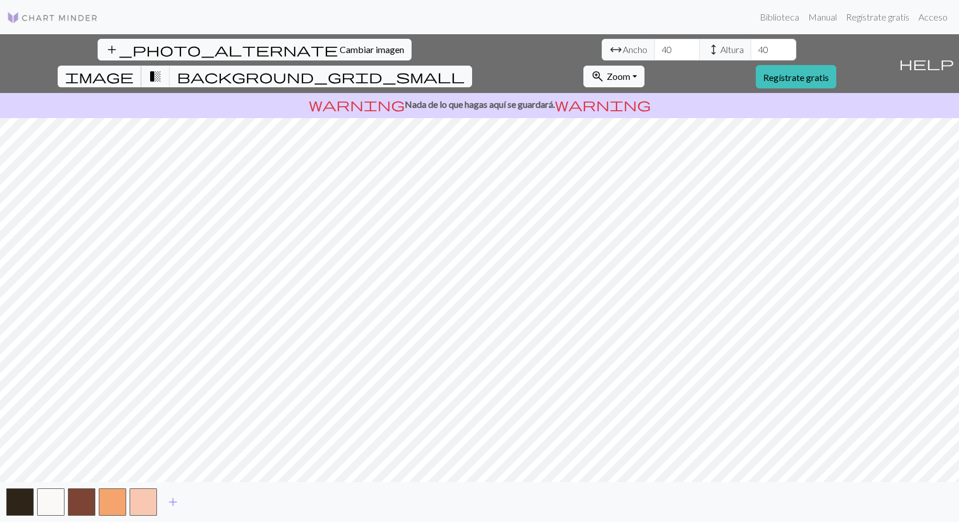
click at [134, 68] on span "image" at bounding box center [99, 76] width 68 height 16
click at [162, 68] on span "transition_fade" at bounding box center [155, 76] width 14 height 16
click at [654, 48] on input "41" at bounding box center [677, 50] width 46 height 22
click at [654, 48] on input "42" at bounding box center [677, 50] width 46 height 22
click at [654, 48] on input "43" at bounding box center [677, 50] width 46 height 22
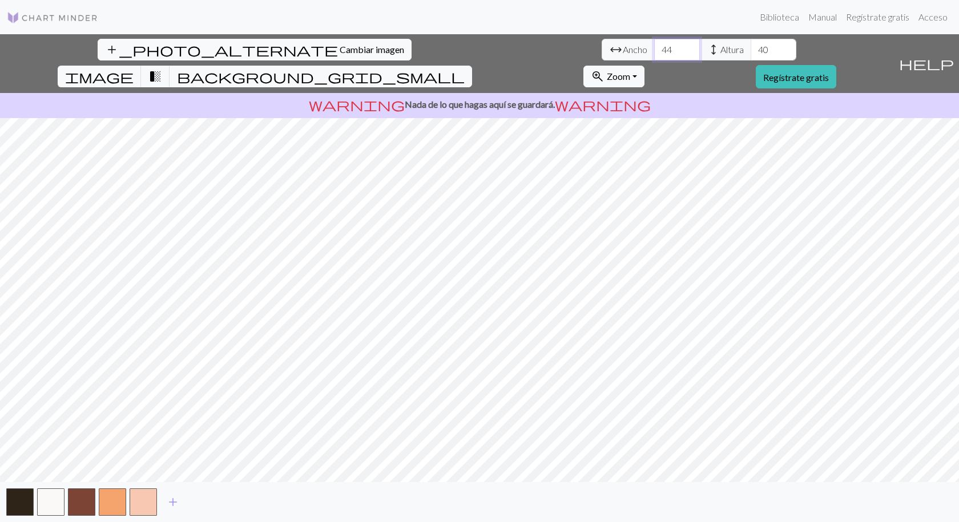
click at [654, 48] on input "44" at bounding box center [677, 50] width 46 height 22
click at [654, 48] on input "45" at bounding box center [677, 50] width 46 height 22
click at [654, 48] on input "46" at bounding box center [677, 50] width 46 height 22
click at [654, 48] on input "47" at bounding box center [677, 50] width 46 height 22
click at [654, 48] on input "48" at bounding box center [677, 50] width 46 height 22
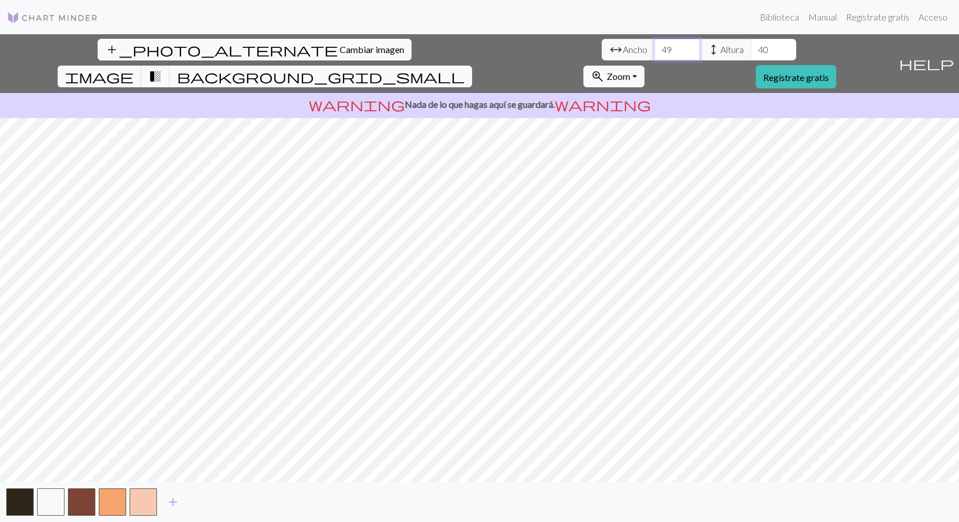
click at [654, 48] on input "49" at bounding box center [677, 50] width 46 height 22
click at [654, 48] on input "50" at bounding box center [677, 50] width 46 height 22
click at [654, 48] on input "51" at bounding box center [677, 50] width 46 height 22
click at [654, 48] on input "52" at bounding box center [677, 50] width 46 height 22
click at [654, 48] on input "53" at bounding box center [677, 50] width 46 height 22
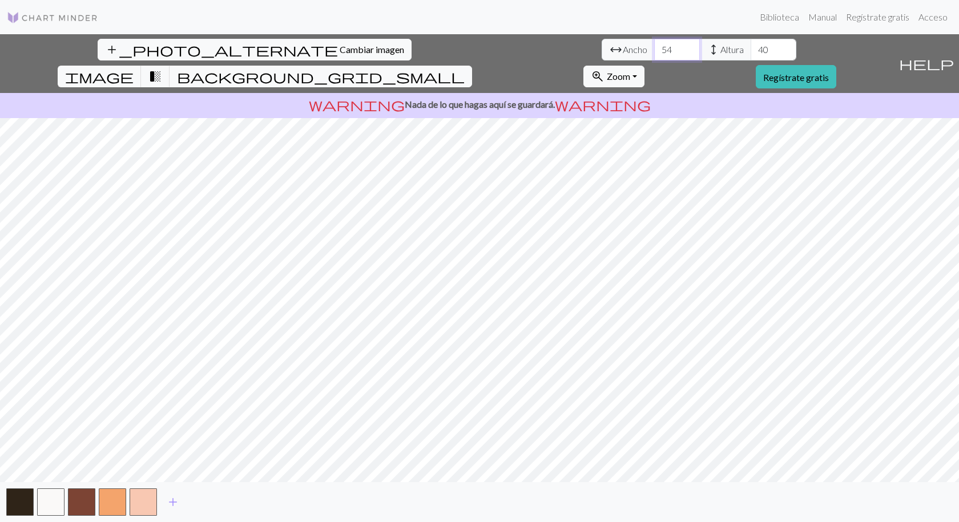
click at [654, 48] on input "54" at bounding box center [677, 50] width 46 height 22
click at [654, 48] on input "55" at bounding box center [677, 50] width 46 height 22
click at [654, 48] on input "56" at bounding box center [677, 50] width 46 height 22
click at [654, 48] on input "57" at bounding box center [677, 50] width 46 height 22
click at [654, 48] on input "58" at bounding box center [677, 50] width 46 height 22
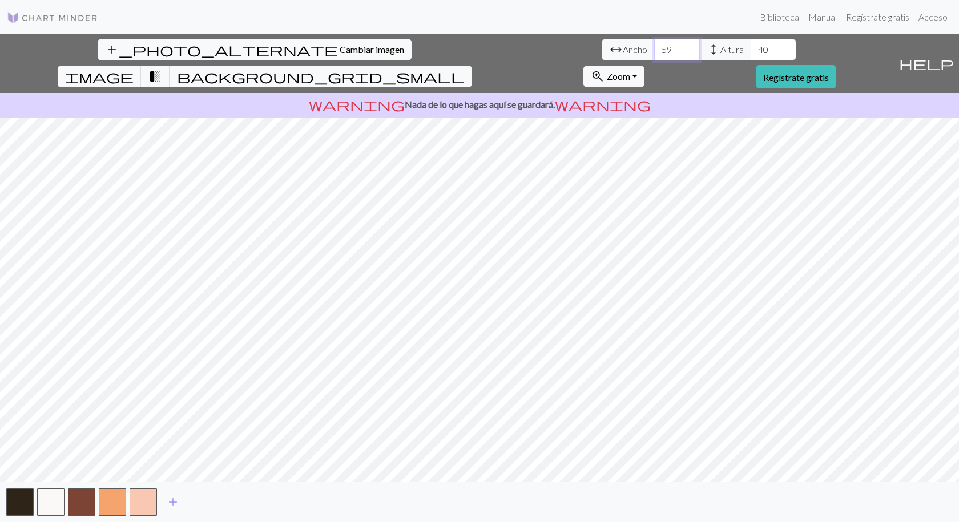
click at [654, 48] on input "59" at bounding box center [677, 50] width 46 height 22
click at [654, 48] on input "60" at bounding box center [677, 50] width 46 height 22
click at [654, 48] on input "61" at bounding box center [677, 50] width 46 height 22
click at [654, 48] on input "62" at bounding box center [677, 50] width 46 height 22
click at [654, 48] on input "63" at bounding box center [677, 50] width 46 height 22
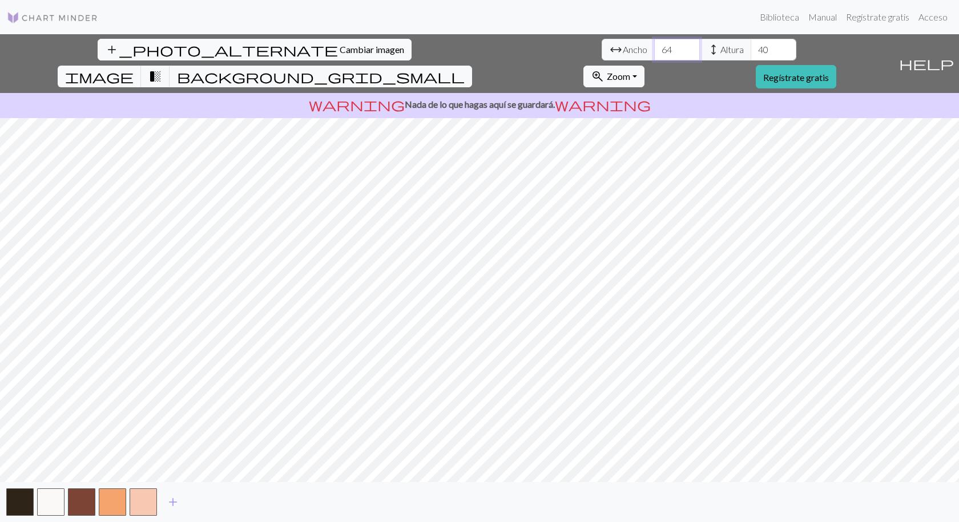
click at [654, 48] on input "64" at bounding box center [677, 50] width 46 height 22
click at [654, 48] on input "65" at bounding box center [677, 50] width 46 height 22
click at [654, 48] on input "66" at bounding box center [677, 50] width 46 height 22
click at [654, 48] on input "68" at bounding box center [677, 50] width 46 height 22
click at [654, 48] on input "69" at bounding box center [677, 50] width 46 height 22
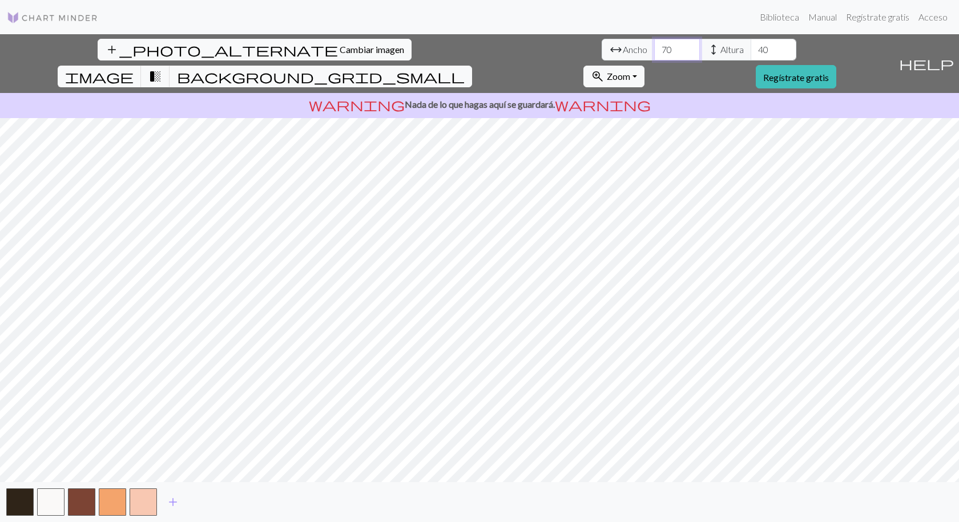
click at [654, 48] on input "70" at bounding box center [677, 50] width 46 height 22
click at [654, 48] on input "71" at bounding box center [677, 50] width 46 height 22
click at [654, 48] on input "72" at bounding box center [677, 50] width 46 height 22
click at [654, 48] on input "73" at bounding box center [677, 50] width 46 height 22
click at [654, 48] on input "74" at bounding box center [677, 50] width 46 height 22
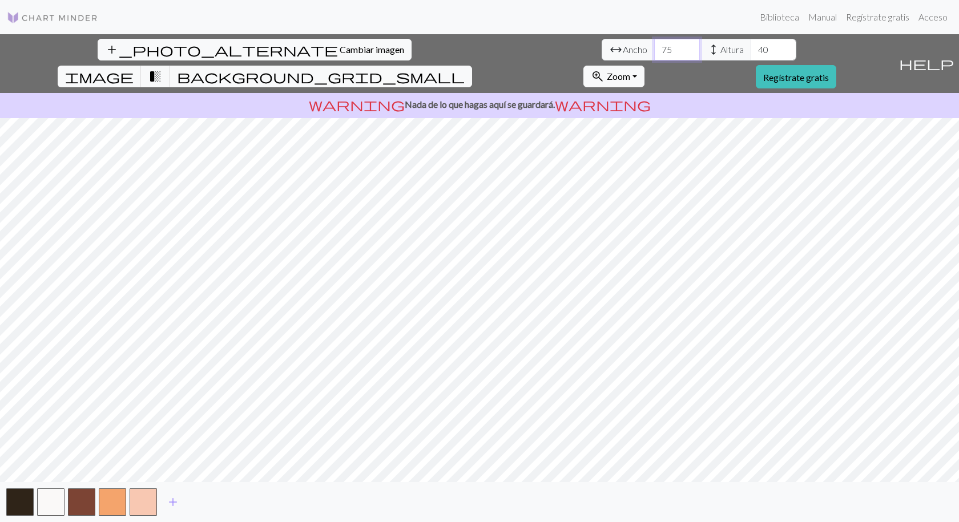
click at [654, 48] on input "75" at bounding box center [677, 50] width 46 height 22
click at [654, 48] on input "76" at bounding box center [677, 50] width 46 height 22
click at [654, 48] on input "77" at bounding box center [677, 50] width 46 height 22
type input "78"
click at [654, 48] on input "78" at bounding box center [677, 50] width 46 height 22
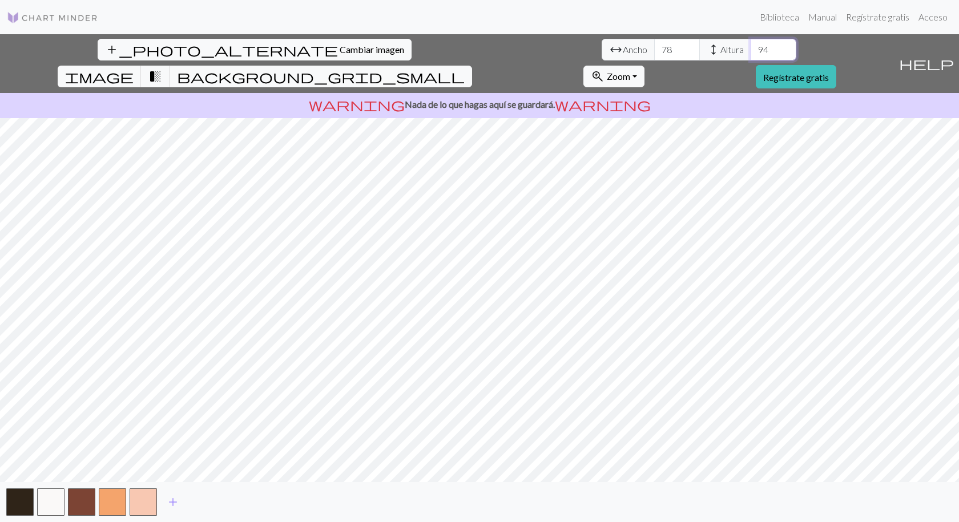
click at [750, 47] on input "94" at bounding box center [773, 50] width 46 height 22
type input "9"
type input "40"
click at [654, 47] on input "78" at bounding box center [677, 50] width 46 height 22
type input "7"
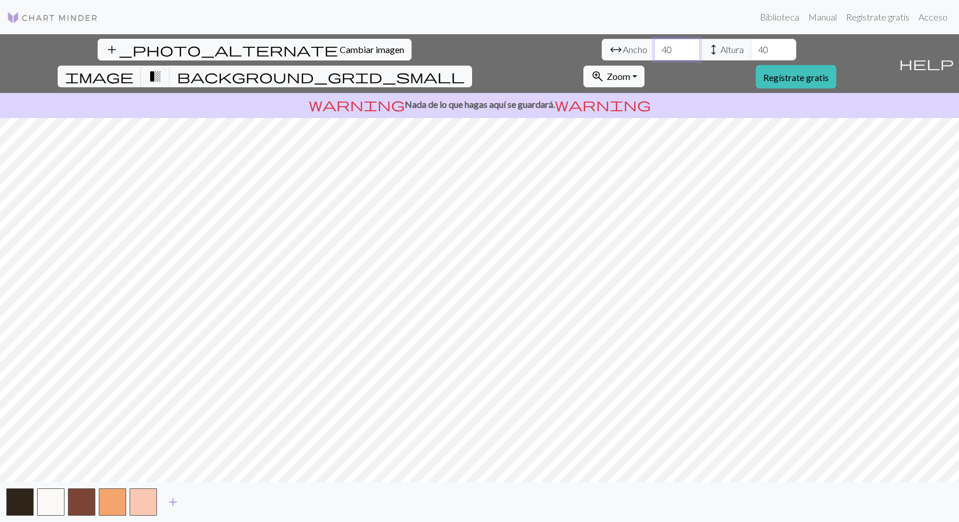
type input "40"
click at [149, 507] on button "button" at bounding box center [143, 501] width 27 height 27
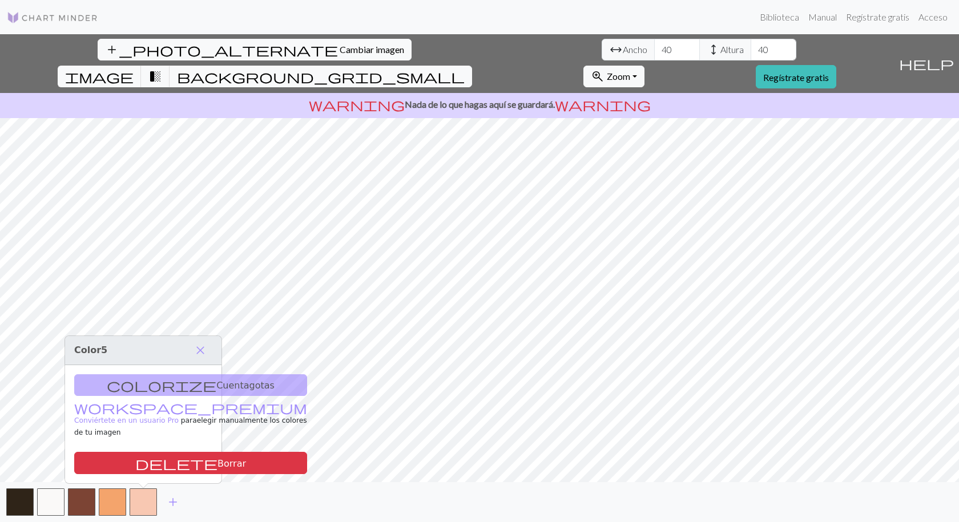
click at [190, 391] on div "colorize Cuentagotas workspace_premium Conviértete en un usuario Pro para elegi…" at bounding box center [143, 424] width 156 height 119
click at [204, 355] on span "close" at bounding box center [200, 350] width 14 height 16
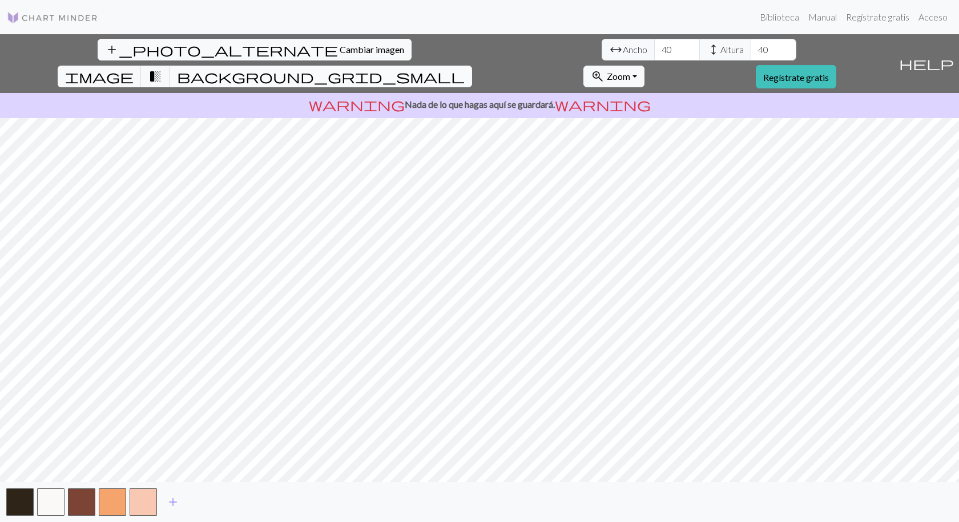
click at [465, 68] on span "background_grid_small" at bounding box center [321, 76] width 288 height 16
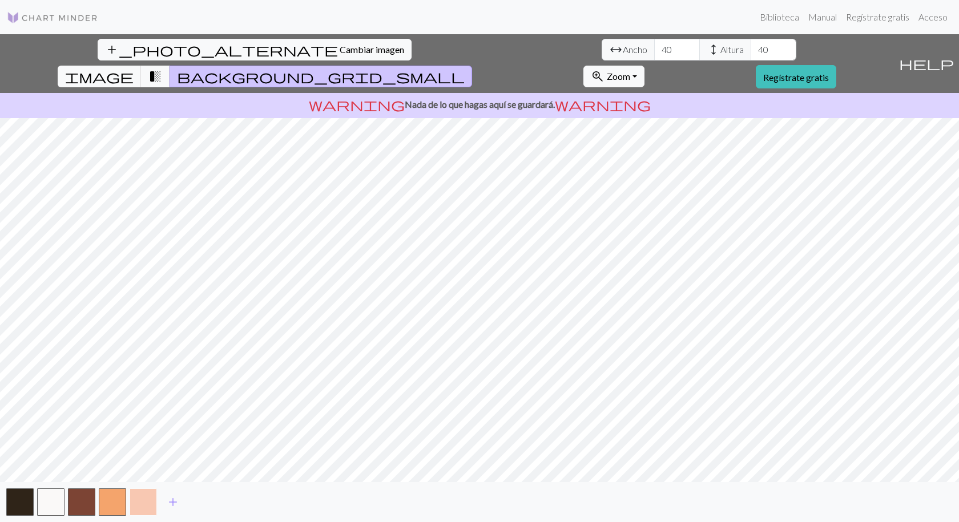
click at [148, 510] on button "button" at bounding box center [143, 501] width 27 height 27
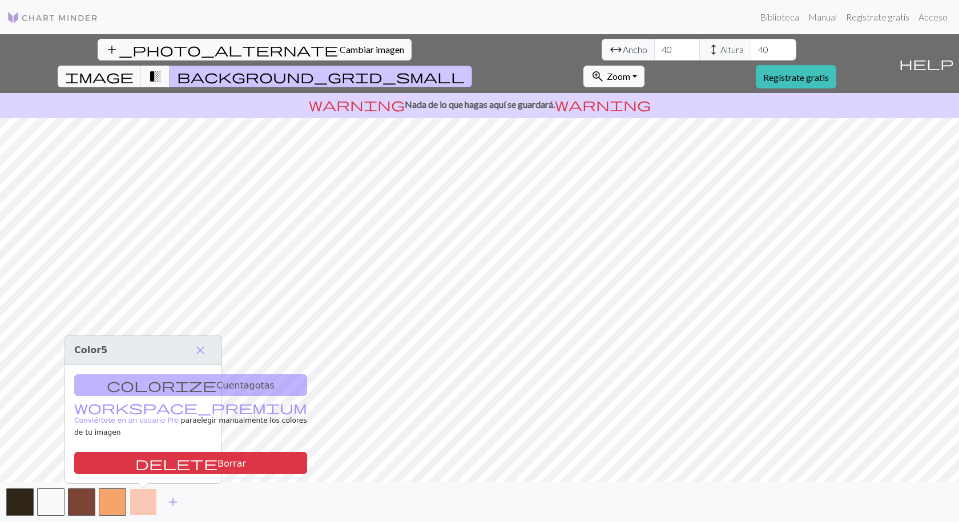
click at [148, 510] on button "button" at bounding box center [143, 501] width 27 height 27
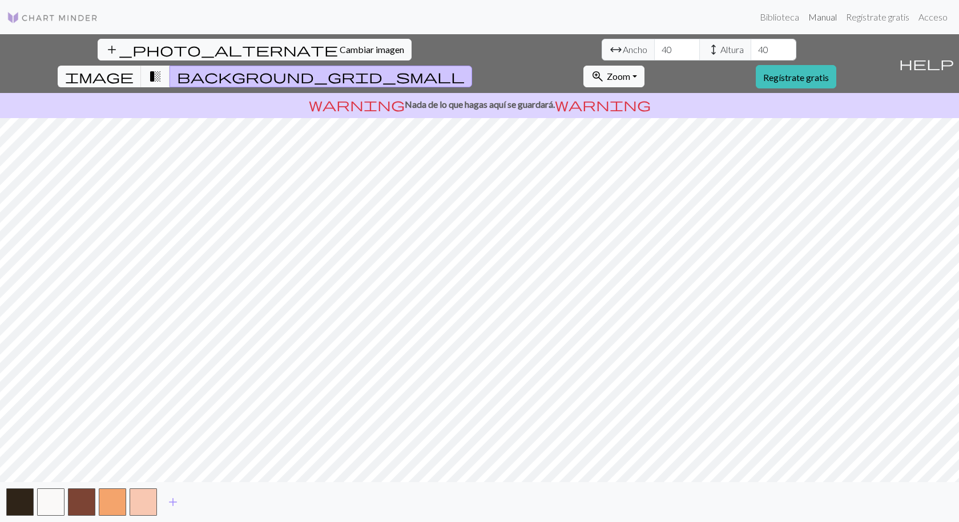
click at [820, 13] on font "Manual" at bounding box center [822, 16] width 29 height 11
